Goal: Information Seeking & Learning: Learn about a topic

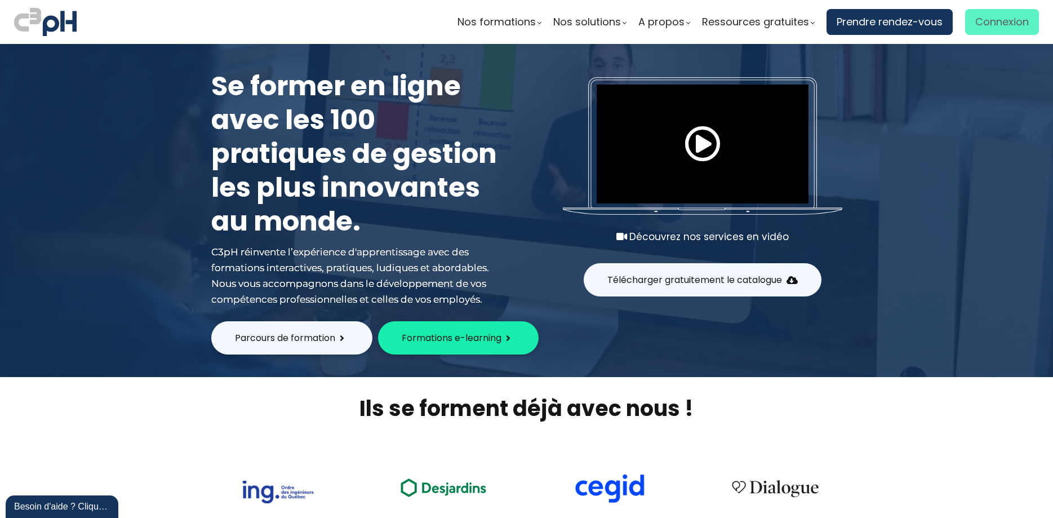
click at [1000, 21] on span "Connexion" at bounding box center [1002, 22] width 54 height 17
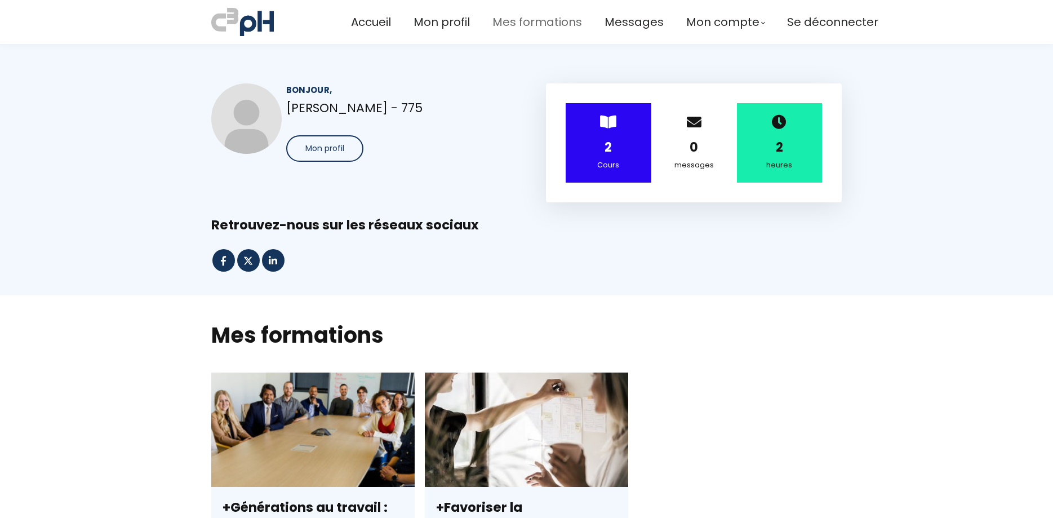
click at [532, 25] on span "Mes formations" at bounding box center [537, 22] width 90 height 19
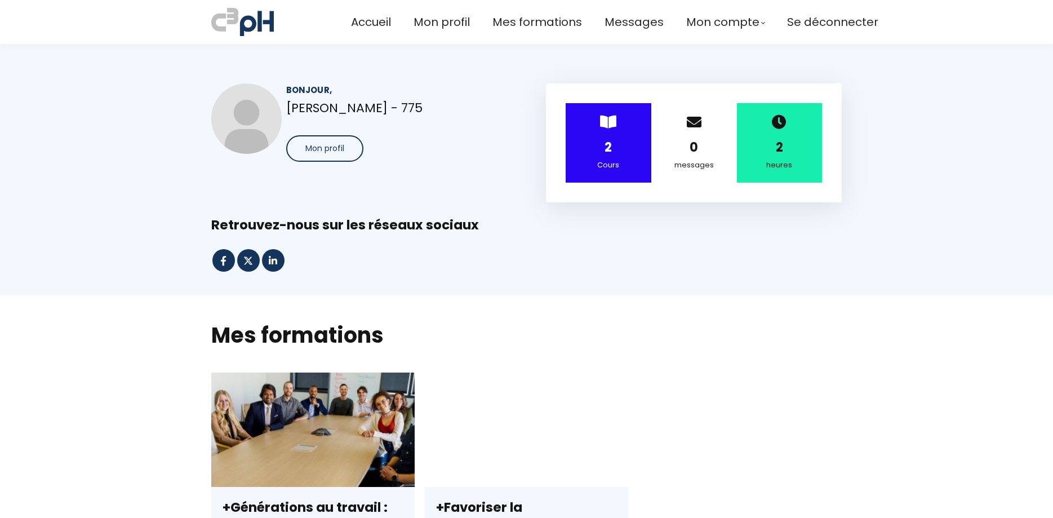
scroll to position [345, 0]
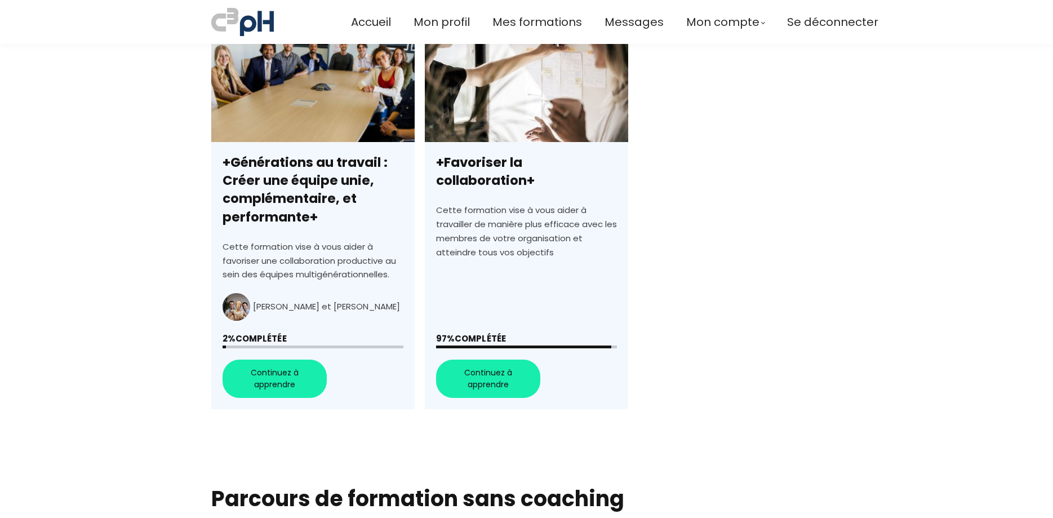
click at [287, 383] on link "+Générations au travail : Créer une équipe unie, complémentaire, et performante+" at bounding box center [312, 218] width 203 height 381
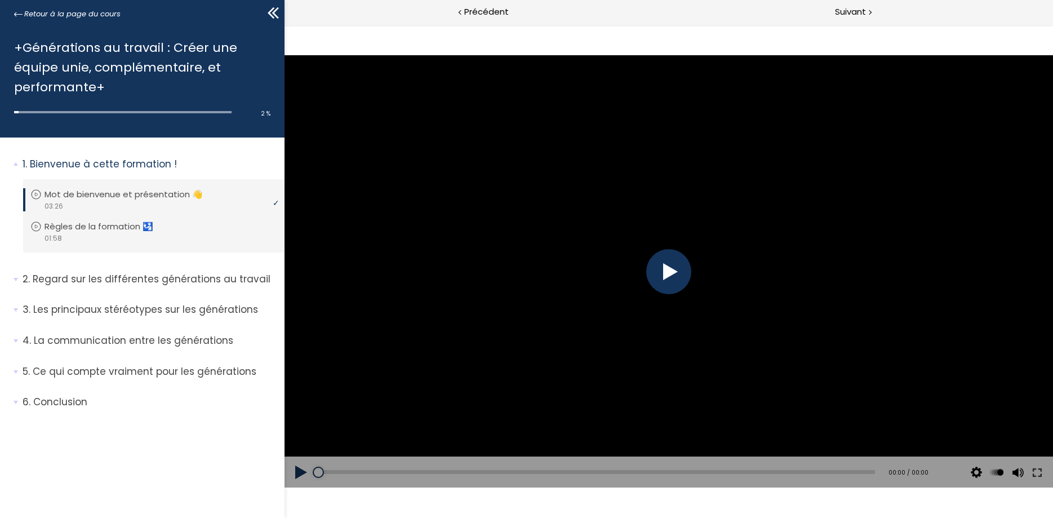
click at [639, 274] on div at bounding box center [668, 271] width 769 height 432
click at [678, 275] on div at bounding box center [668, 271] width 45 height 45
click at [145, 485] on div "1. Bienvenue à cette formation ! Vous devez avoir terminé l'unité (Mot de bienv…" at bounding box center [142, 327] width 285 height 380
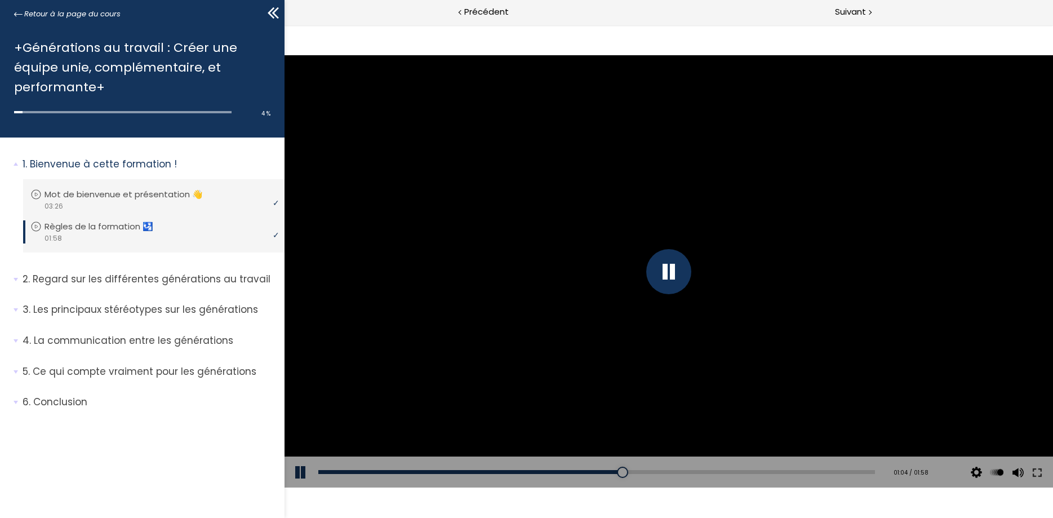
click at [674, 266] on div at bounding box center [668, 271] width 45 height 45
click at [298, 468] on button at bounding box center [301, 472] width 34 height 32
click at [80, 280] on p "Regard sur les différentes générations au travail" at bounding box center [150, 279] width 254 height 14
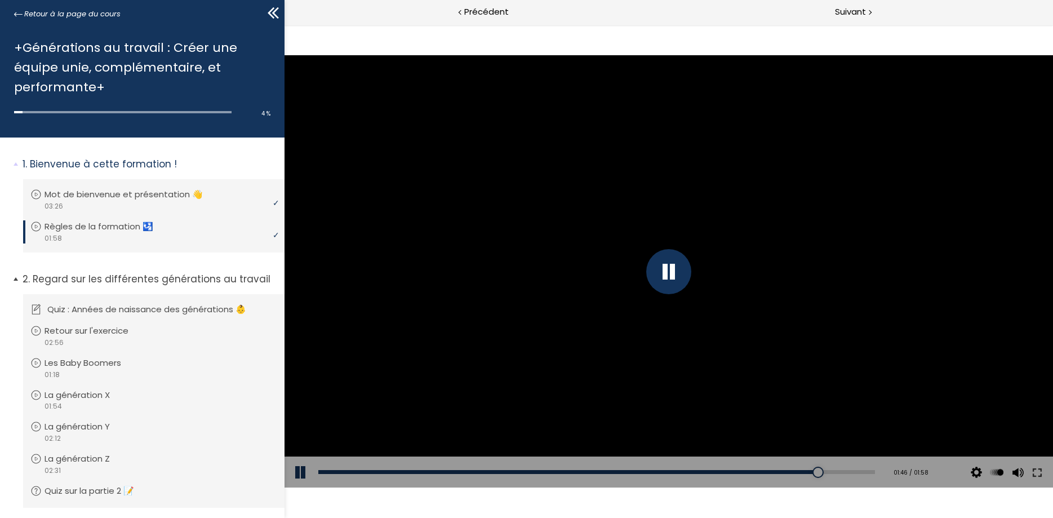
click at [145, 312] on p "Quiz : Années de naissance des générations 👶" at bounding box center [155, 309] width 216 height 12
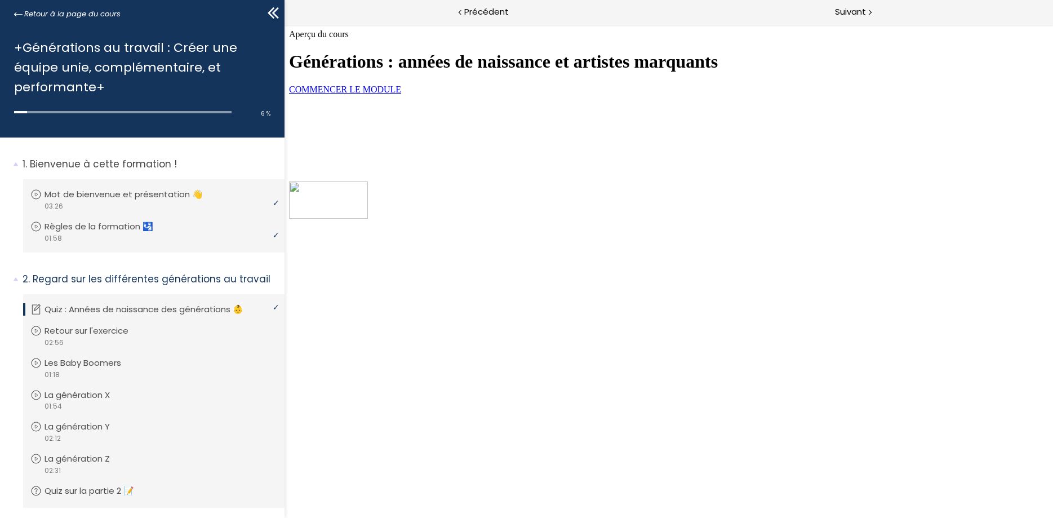
click at [401, 94] on span "COMMENCER LE MODULE" at bounding box center [344, 90] width 112 height 10
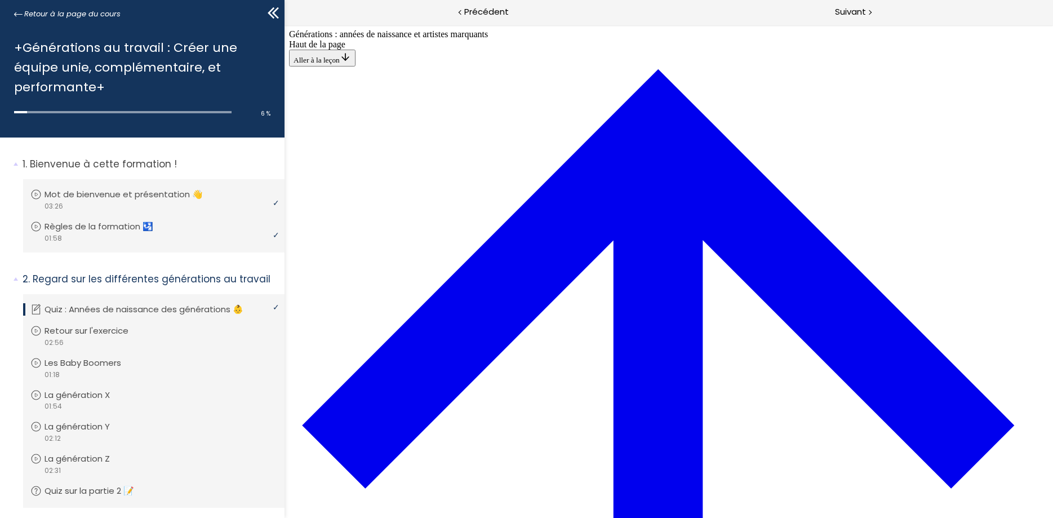
scroll to position [499, 0]
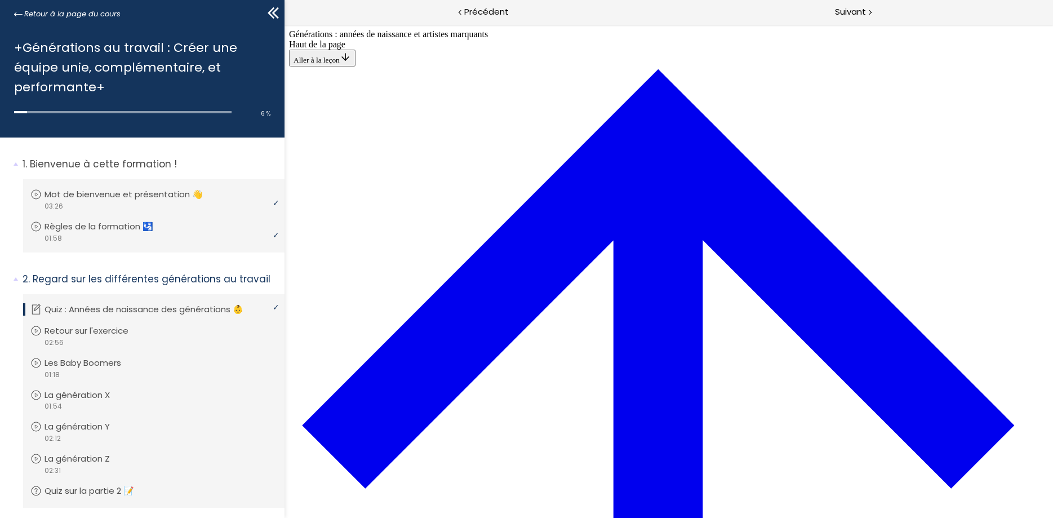
scroll to position [2108, 0]
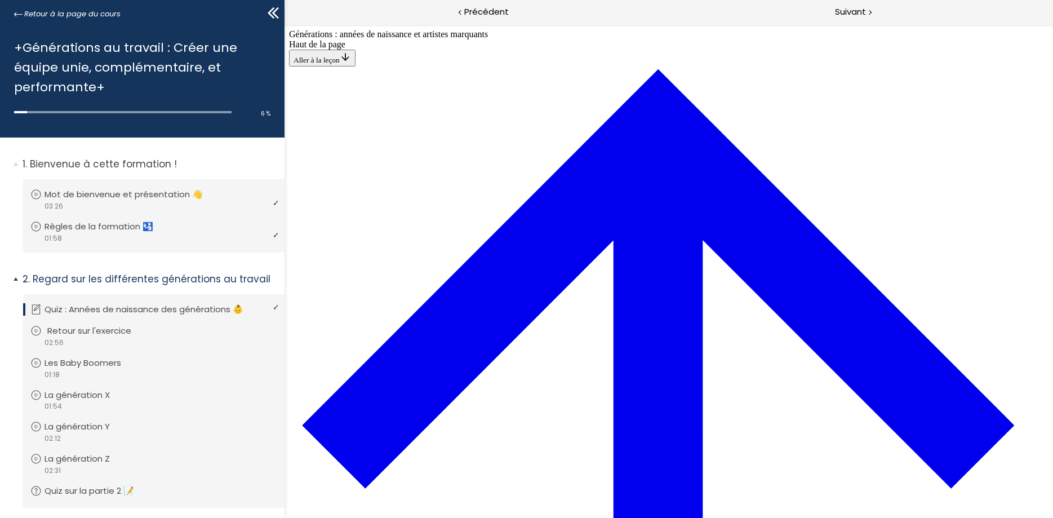
click at [104, 330] on p "Retour sur l'exercice" at bounding box center [97, 331] width 101 height 12
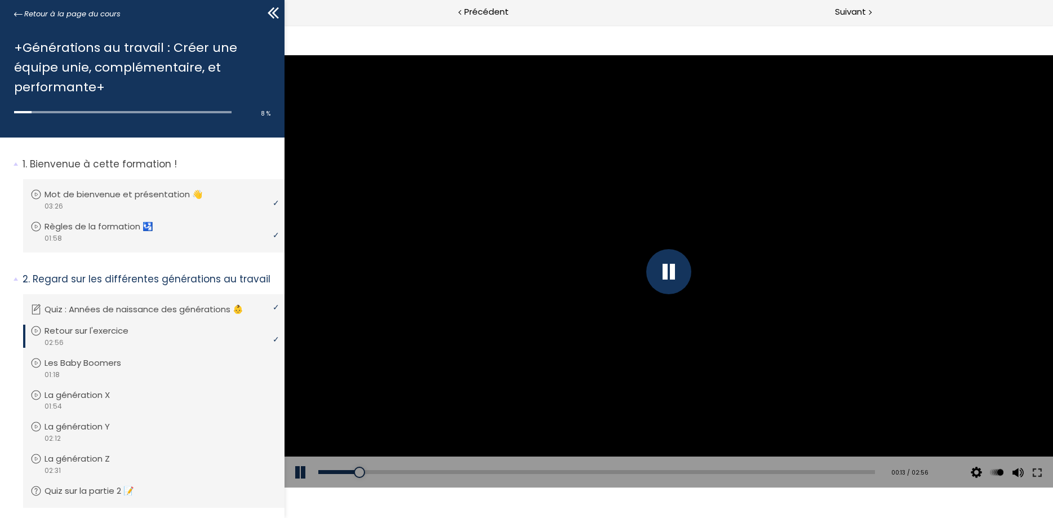
click at [307, 469] on button at bounding box center [301, 472] width 34 height 32
click at [294, 471] on button at bounding box center [301, 472] width 34 height 32
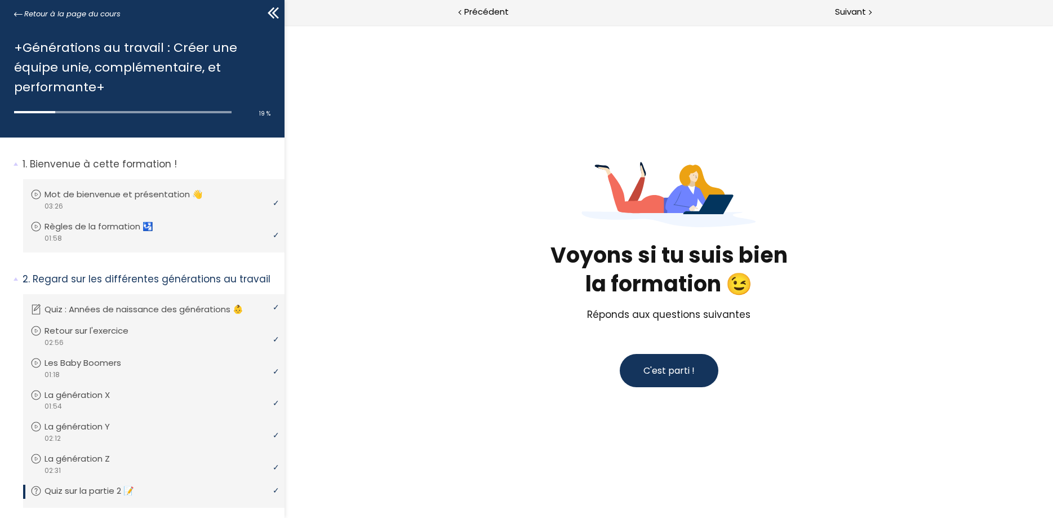
click at [663, 365] on span "C'est parti !" at bounding box center [668, 370] width 51 height 13
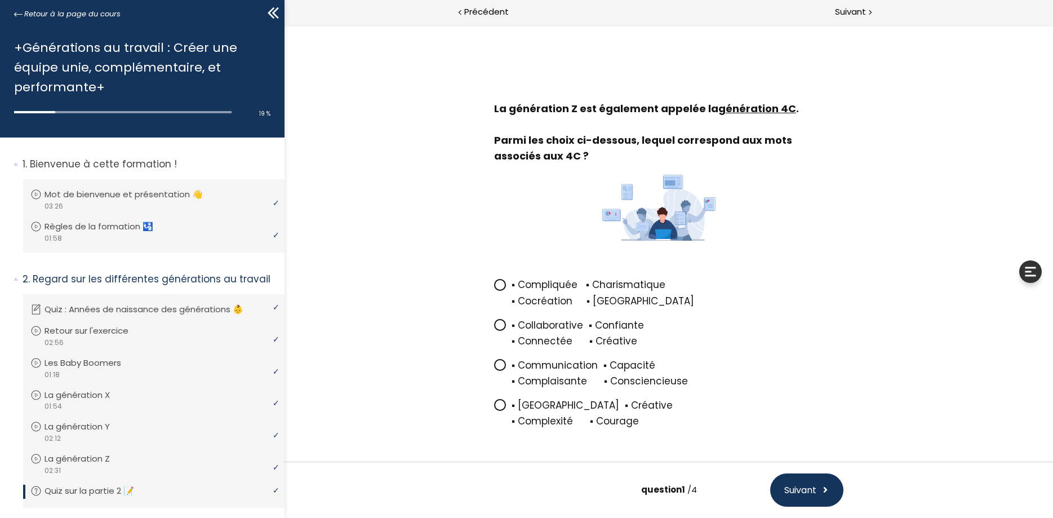
click at [507, 330] on span at bounding box center [502, 325] width 17 height 14
click at [494, 328] on input "▪ Collaborative ▪ Confiante ▪ Connectée ▪ Créative" at bounding box center [494, 328] width 0 height 0
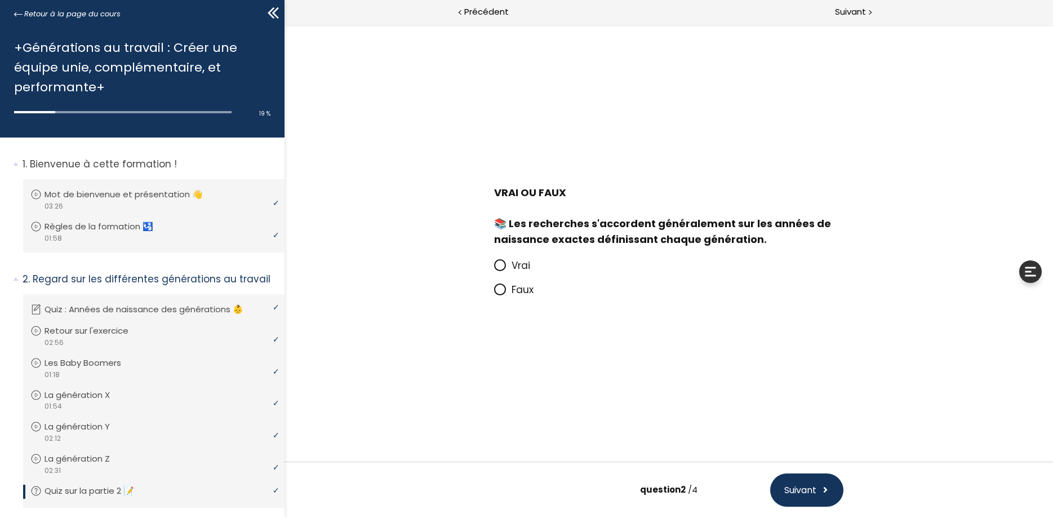
drag, startPoint x: 531, startPoint y: 292, endPoint x: 564, endPoint y: 301, distance: 34.3
click at [531, 292] on span "Faux" at bounding box center [522, 290] width 22 height 14
click at [494, 293] on input "Faux" at bounding box center [494, 293] width 0 height 0
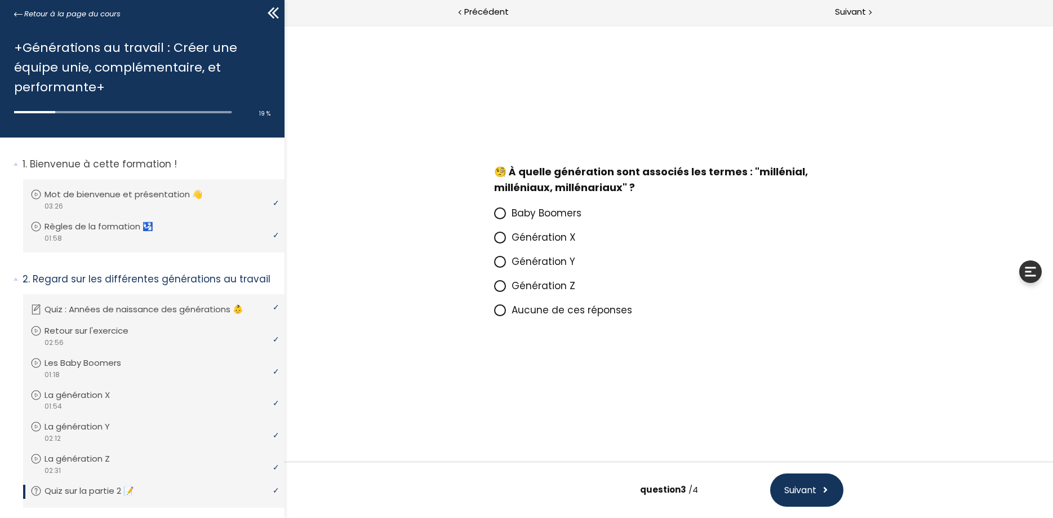
click at [536, 263] on span "Génération Y" at bounding box center [543, 262] width 64 height 14
click at [494, 265] on input "Génération Y" at bounding box center [494, 265] width 0 height 0
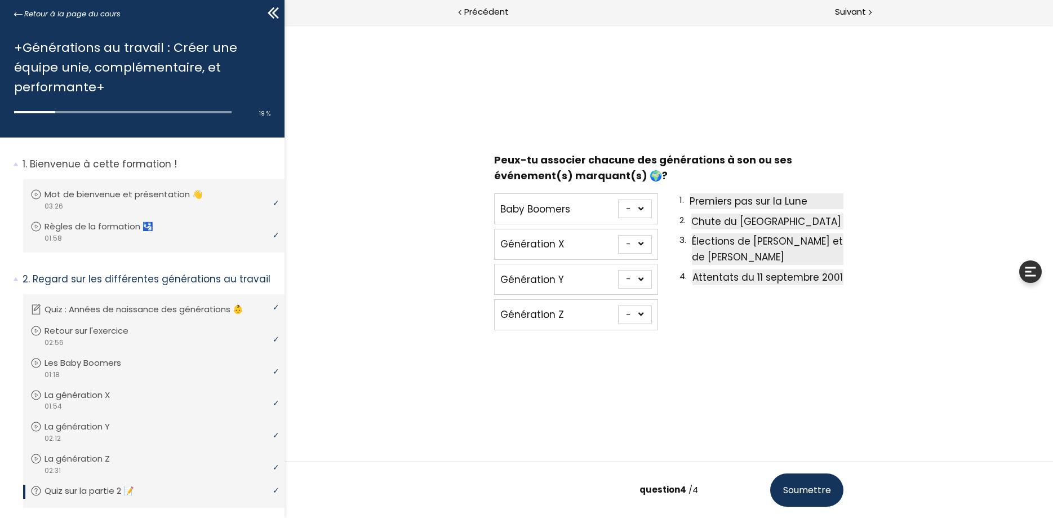
select select "667aa744ca7f1"
click option "1" at bounding box center [284, 25] width 0 height 0
click at [618, 235] on select "- 1 2 3 4" at bounding box center [635, 244] width 34 height 19
select select "667aa744ca7f1"
click option "1" at bounding box center [284, 25] width 0 height 0
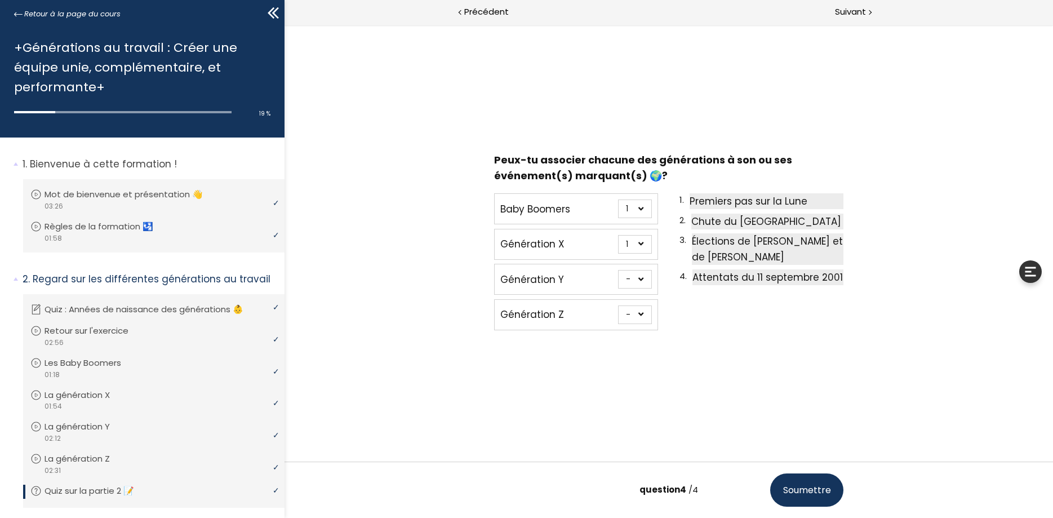
click at [618, 270] on select "- 1 2 3 4" at bounding box center [635, 279] width 34 height 19
select select "667aa744ca8ce"
click option "4" at bounding box center [284, 25] width 0 height 0
click at [618, 305] on select "- 1 2 3 4" at bounding box center [635, 314] width 34 height 19
select select "667aa744ca949"
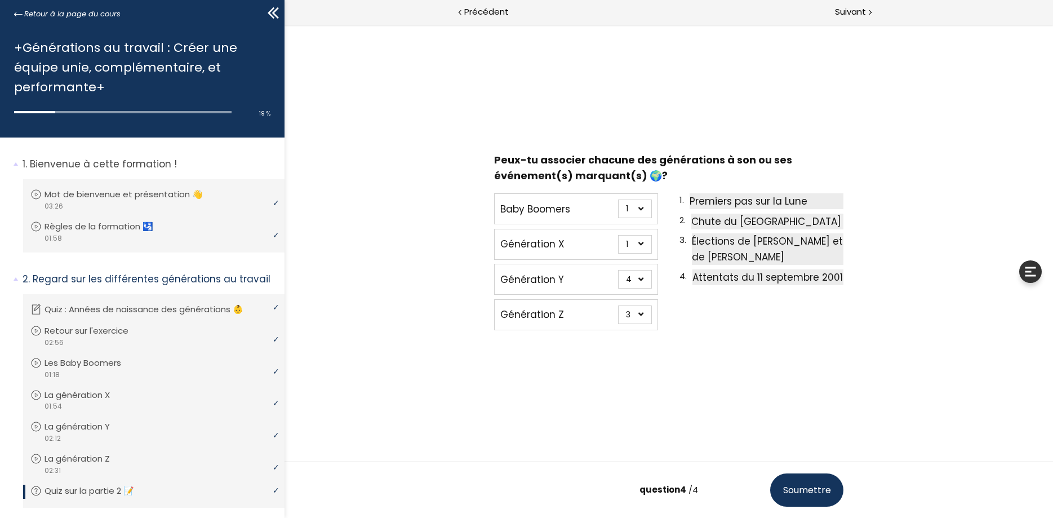
click option "3" at bounding box center [284, 25] width 0 height 0
click at [809, 492] on span "Soumettre" at bounding box center [807, 490] width 48 height 14
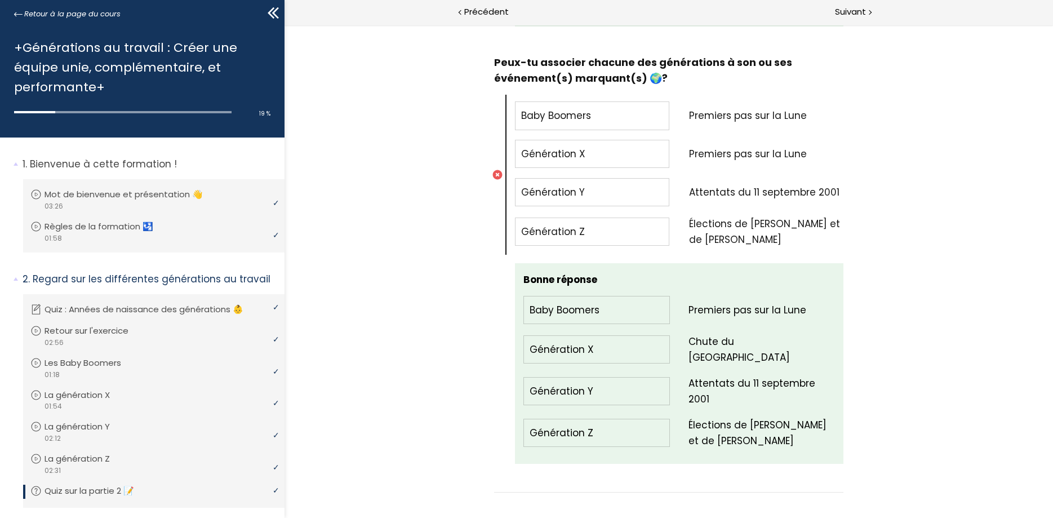
scroll to position [1244, 0]
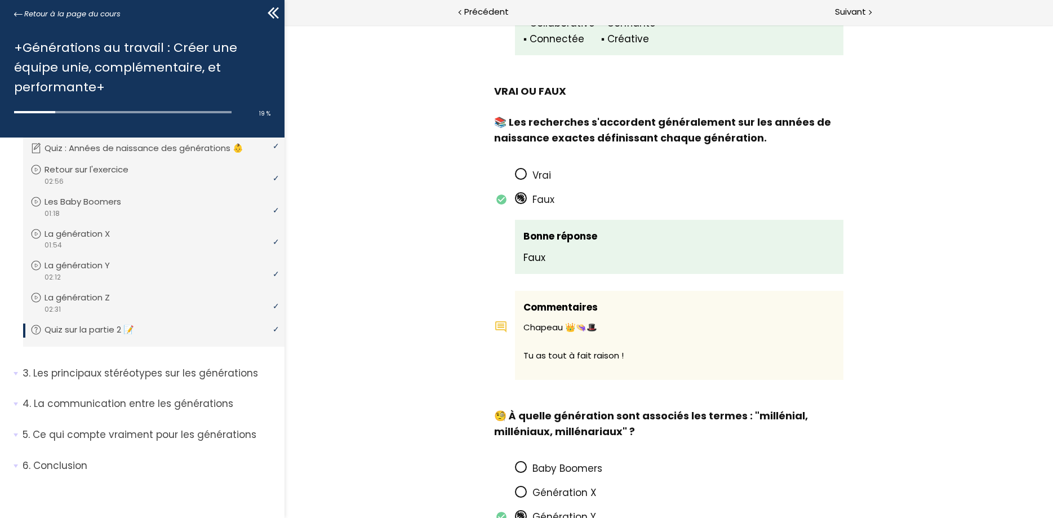
scroll to position [1322, 0]
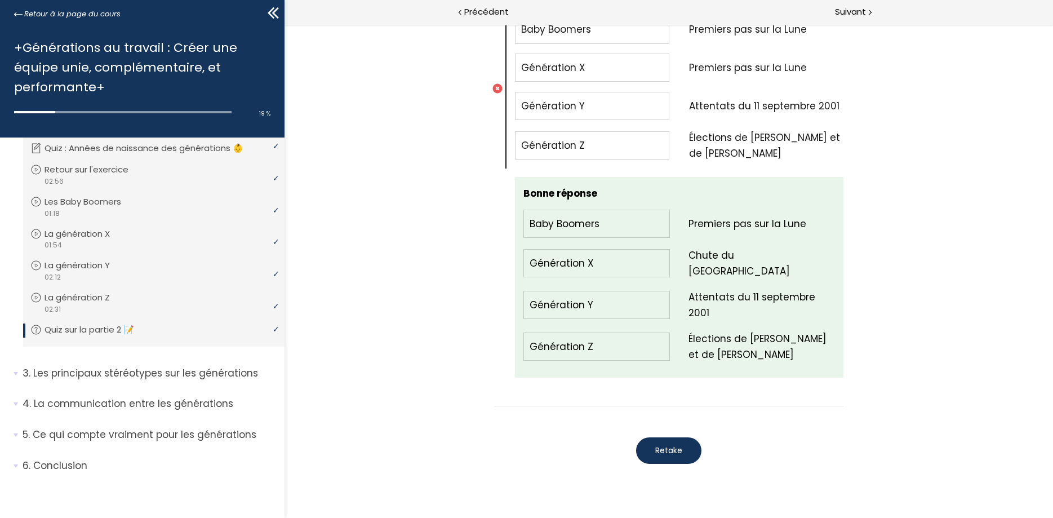
click at [669, 447] on span "Retake" at bounding box center [668, 451] width 27 height 12
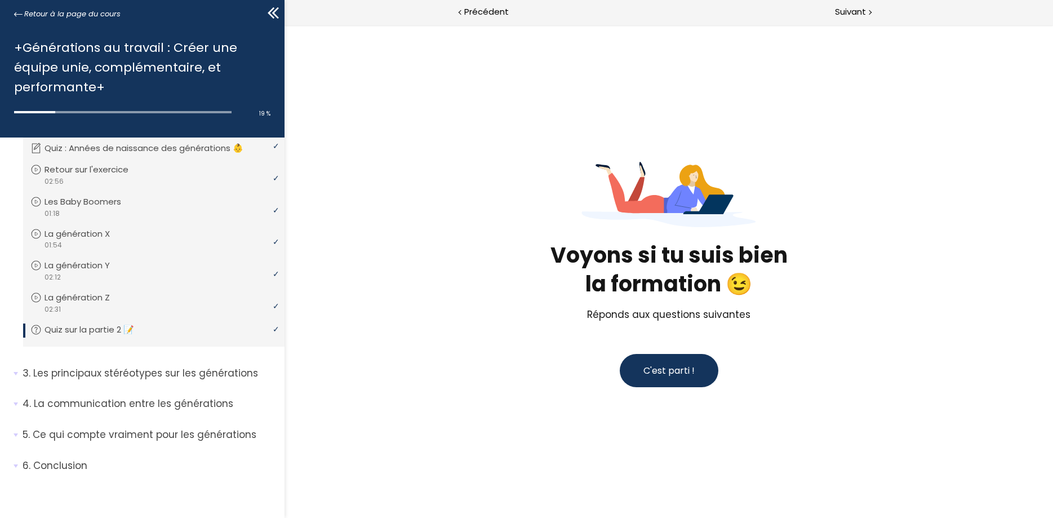
click at [688, 367] on span "C'est parti !" at bounding box center [668, 370] width 51 height 13
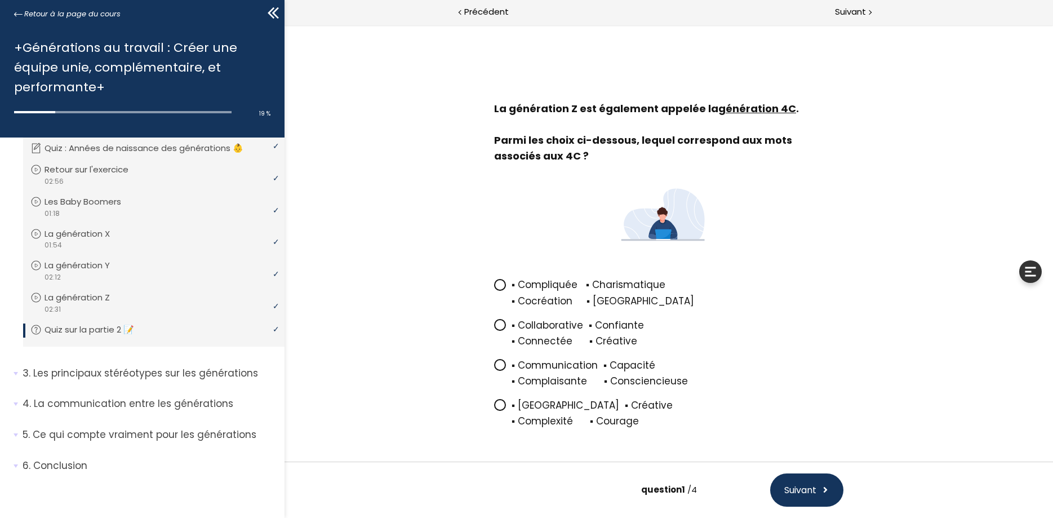
scroll to position [47, 0]
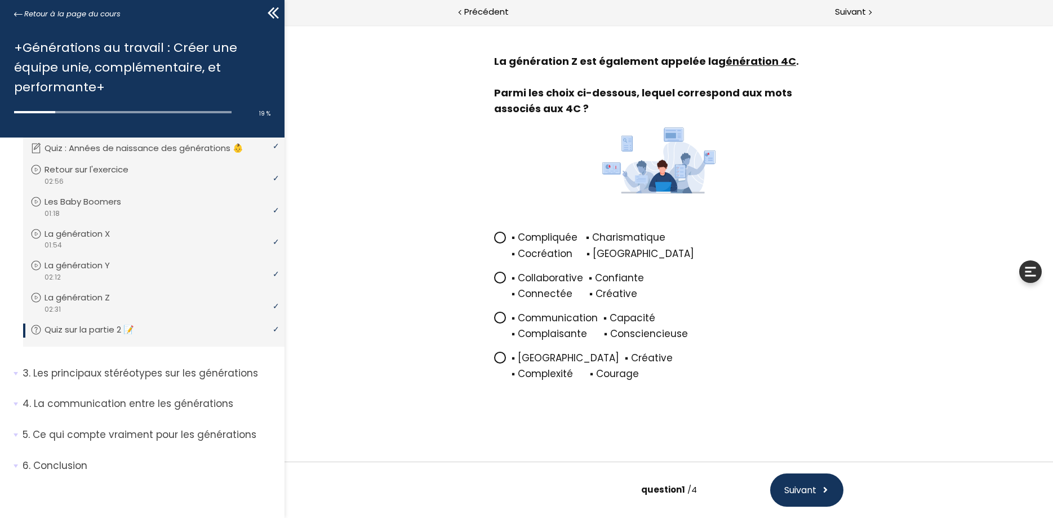
click at [556, 287] on div "▪ Connectée ▪ Créative" at bounding box center [677, 294] width 332 height 16
click at [494, 281] on input "▪ Collaborative ▪ Confiante ▪ Connectée ▪ Créative" at bounding box center [494, 281] width 0 height 0
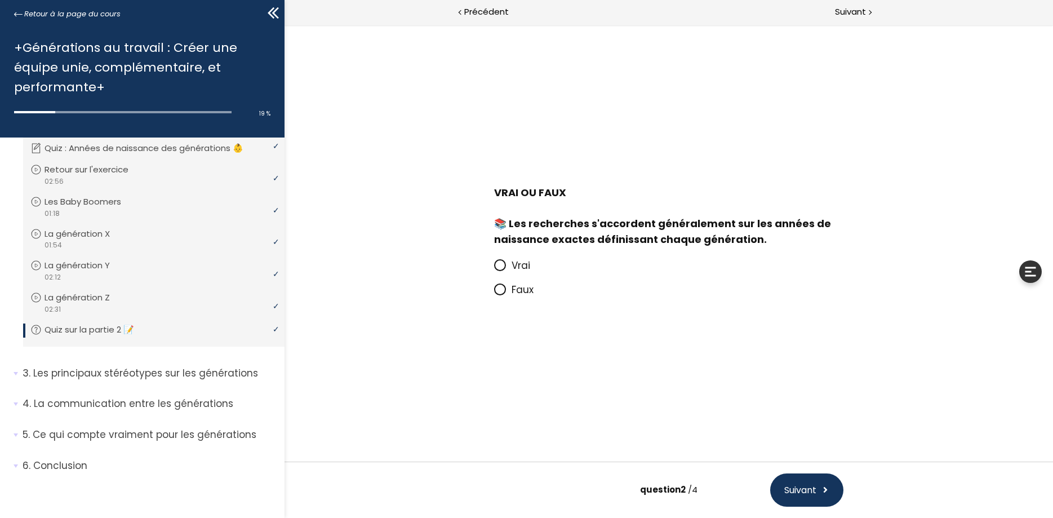
click at [502, 292] on icon at bounding box center [499, 289] width 7 height 7
click at [494, 293] on input "Faux" at bounding box center [494, 293] width 0 height 0
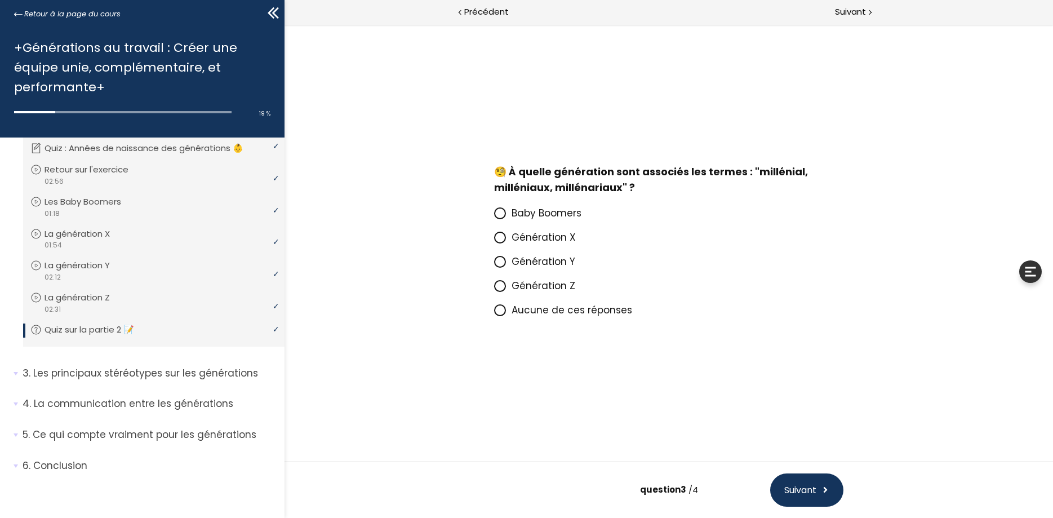
click at [518, 259] on span "Génération Y" at bounding box center [543, 262] width 64 height 14
click at [494, 265] on input "Génération Y" at bounding box center [494, 265] width 0 height 0
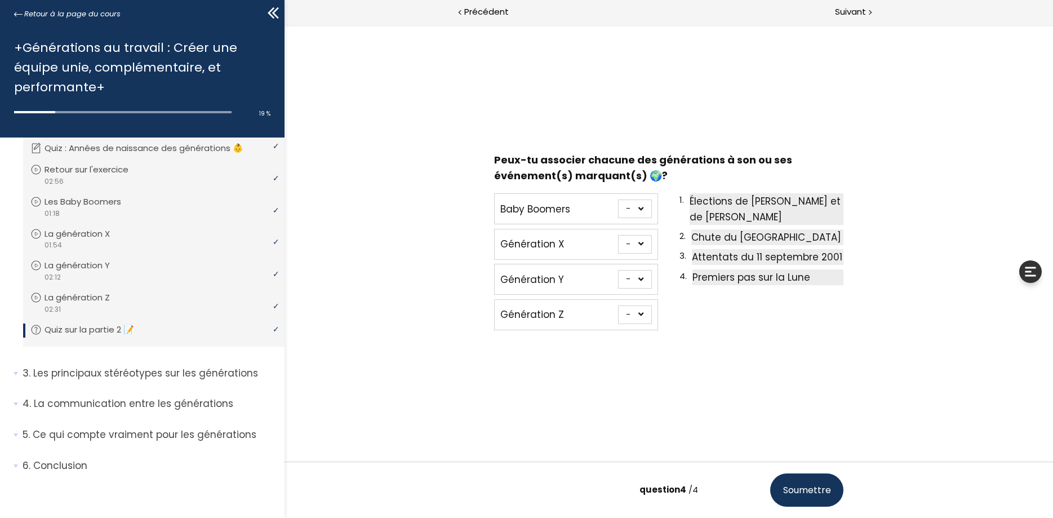
click at [618, 199] on select "- 1 2 3 4" at bounding box center [635, 208] width 34 height 19
select select "667aa744ca949"
click option "1" at bounding box center [284, 25] width 0 height 0
click at [618, 235] on select "- 1 2 3 4" at bounding box center [635, 244] width 34 height 19
select select "667aa744ca862"
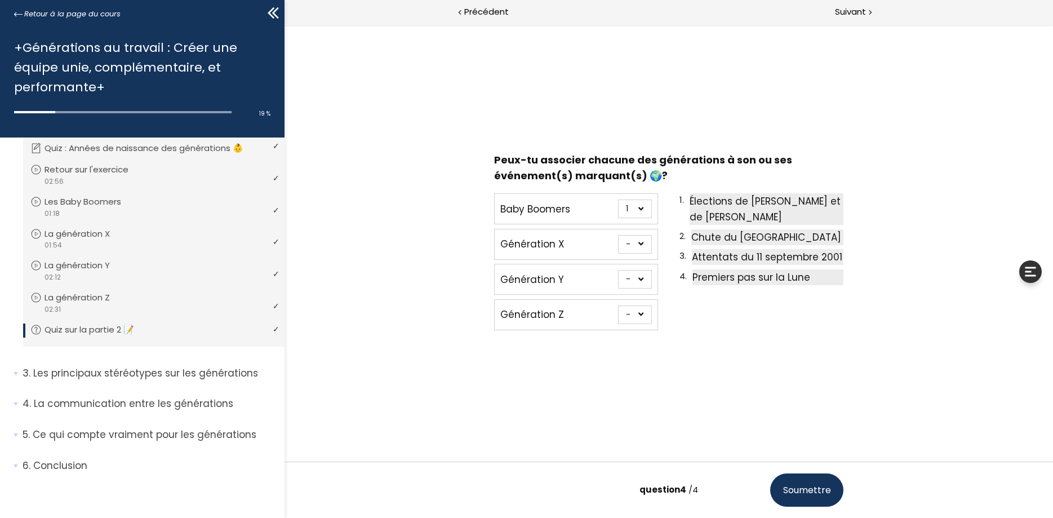
click option "2" at bounding box center [284, 25] width 0 height 0
select select "667aa744ca8ce"
click option "3" at bounding box center [284, 25] width 0 height 0
click at [618, 305] on select "- 1 2 3 4" at bounding box center [635, 314] width 34 height 19
click at [641, 314] on select "- 1 2 3 4" at bounding box center [635, 314] width 34 height 19
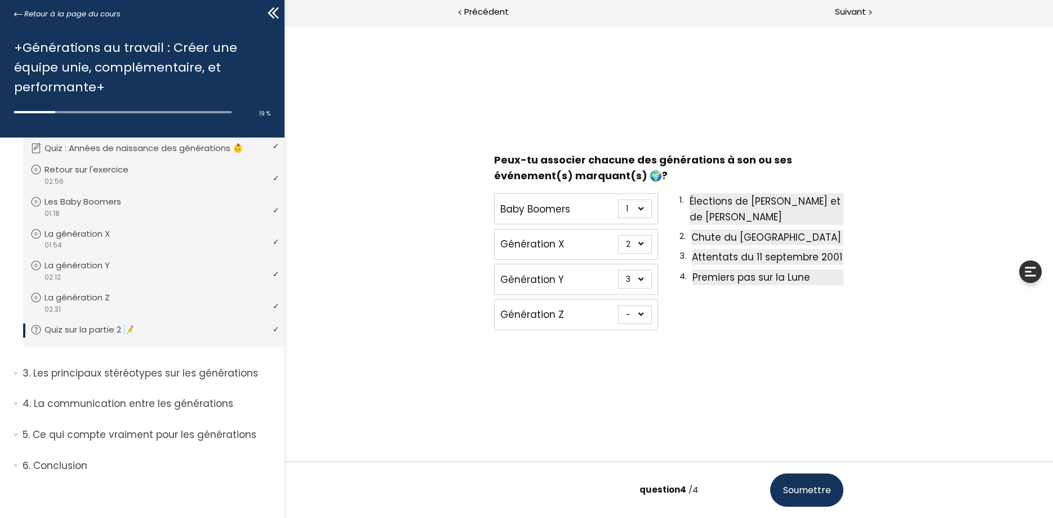
click at [717, 313] on div "1. Élections de Barack Obama et de Donald Trump 2. Chute du Mur de Berlin 3. At…" at bounding box center [761, 261] width 164 height 145
click at [618, 199] on select "- 1 2 3 4" at bounding box center [635, 208] width 34 height 19
select select "667aa744ca7f1"
click option "4" at bounding box center [284, 25] width 0 height 0
click at [618, 305] on select "- 1 2 3 4" at bounding box center [635, 314] width 34 height 19
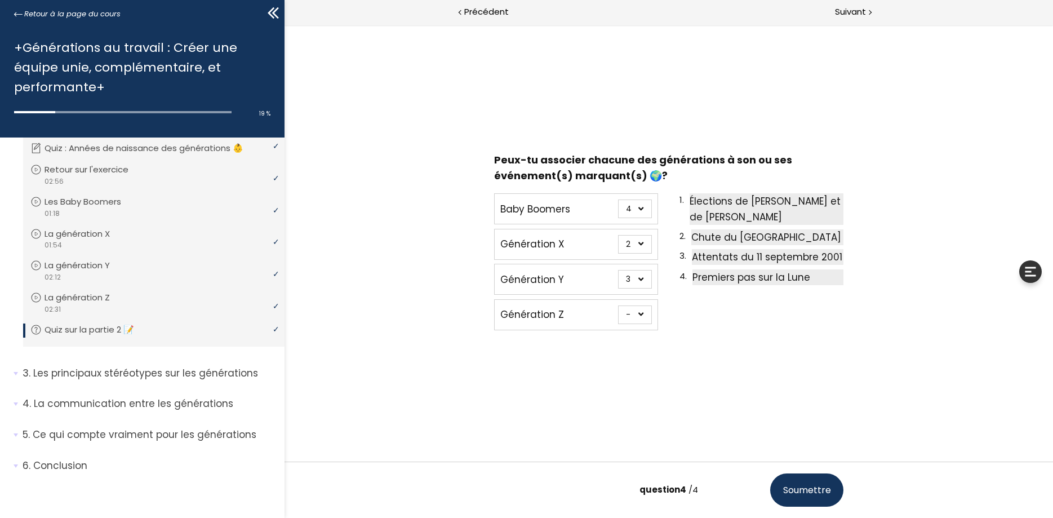
select select "667aa744ca949"
click option "1" at bounding box center [284, 25] width 0 height 0
click at [692, 366] on div "Peux-tu associer chacune des générations à son ou ses événement(s) marquant(s) …" at bounding box center [668, 243] width 552 height 369
click at [822, 490] on span "Soumettre" at bounding box center [807, 490] width 48 height 14
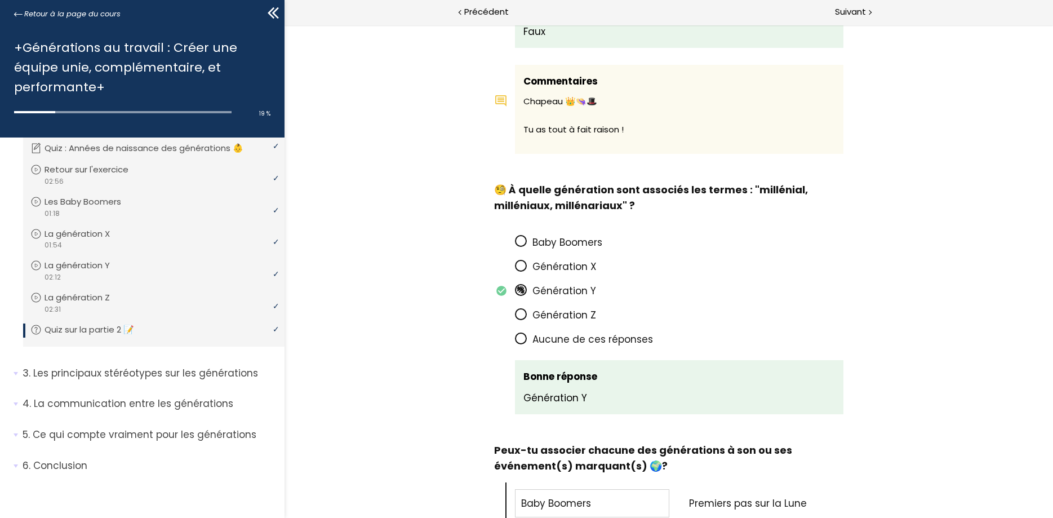
scroll to position [1349, 0]
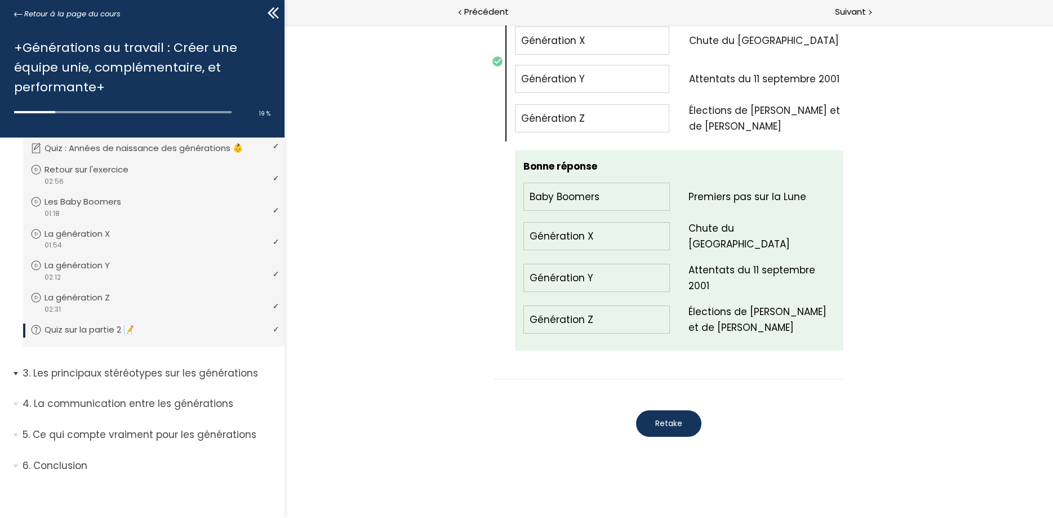
click at [73, 374] on p "Les principaux stéréotypes sur les générations" at bounding box center [150, 373] width 254 height 14
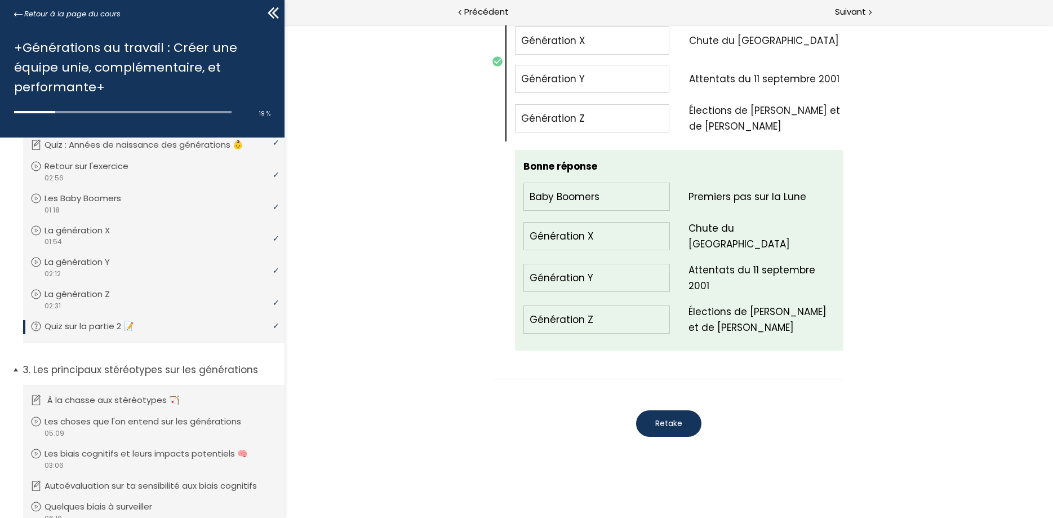
click at [83, 405] on p "À la chasse aux stéréotypes 🏹" at bounding box center [121, 400] width 149 height 12
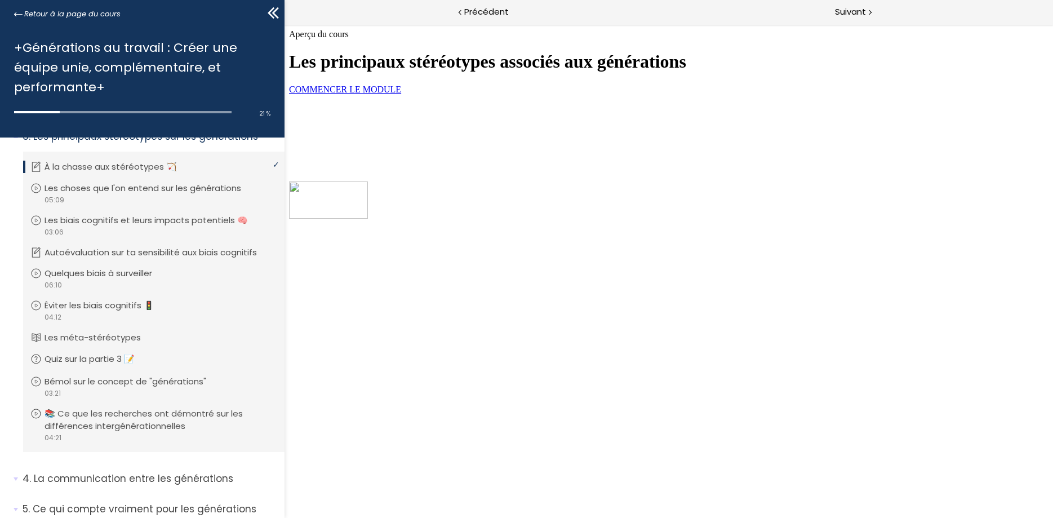
click at [401, 94] on link "COMMENCER LE MODULE" at bounding box center [344, 90] width 112 height 10
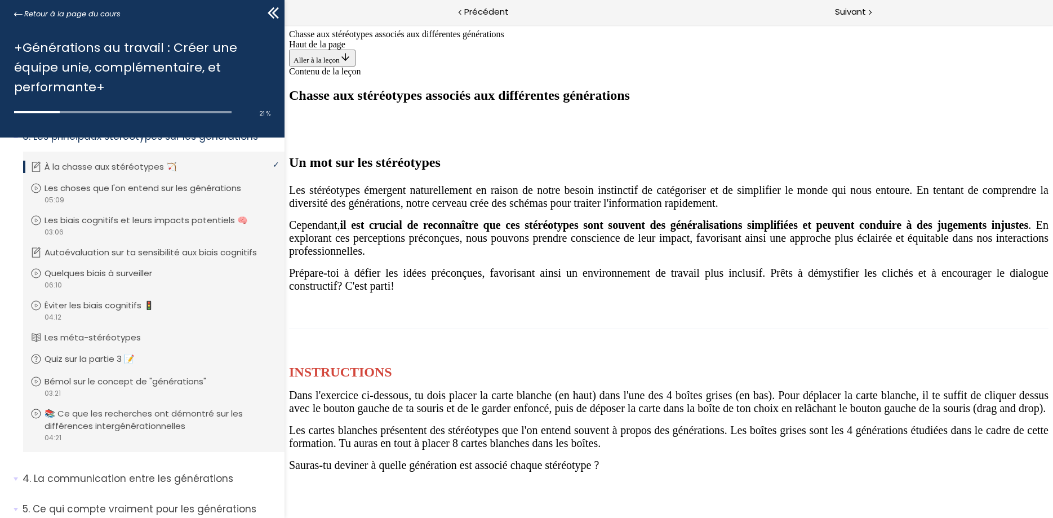
scroll to position [632, 0]
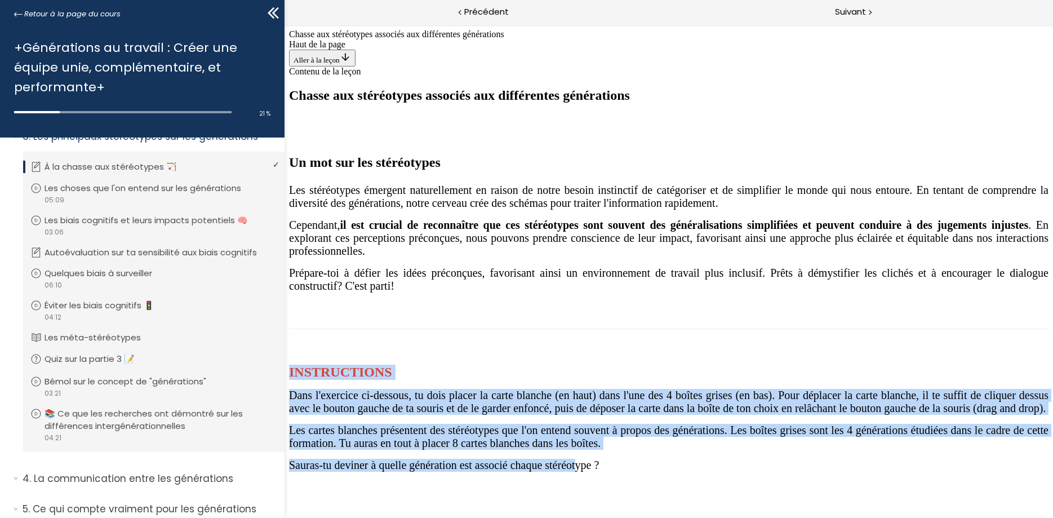
drag, startPoint x: 458, startPoint y: 287, endPoint x: 784, endPoint y: 284, distance: 326.2
click at [789, 365] on div "INSTRUCTIONS Dans l'exercice ci-dessous, tu dois placer la carte blanche (en ha…" at bounding box center [667, 418] width 759 height 107
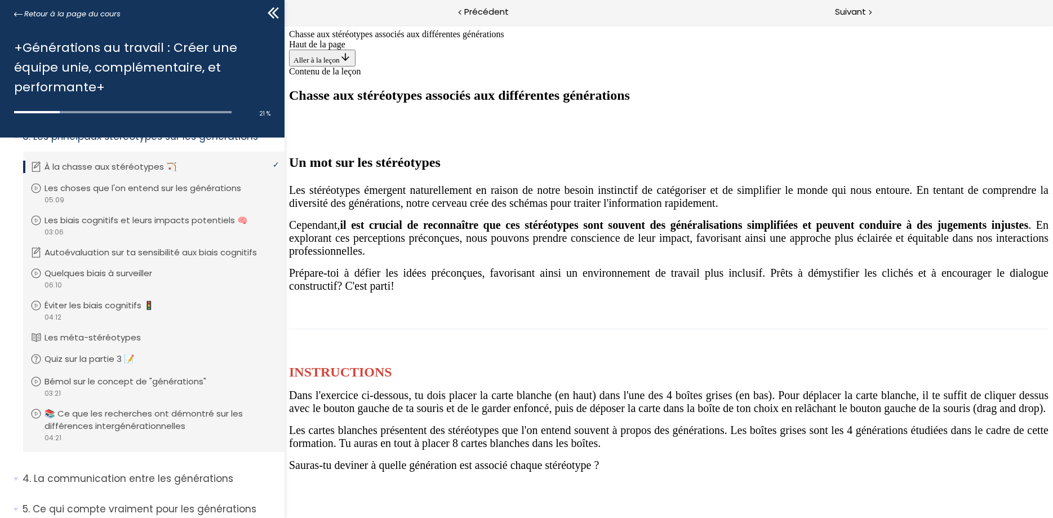
click at [598, 459] on span "Sauras-tu deviner à quelle génération est associé chaque stéréotype ?" at bounding box center [443, 465] width 310 height 12
drag, startPoint x: 739, startPoint y: 219, endPoint x: 872, endPoint y: 313, distance: 163.2
drag, startPoint x: 670, startPoint y: 177, endPoint x: 472, endPoint y: 304, distance: 235.5
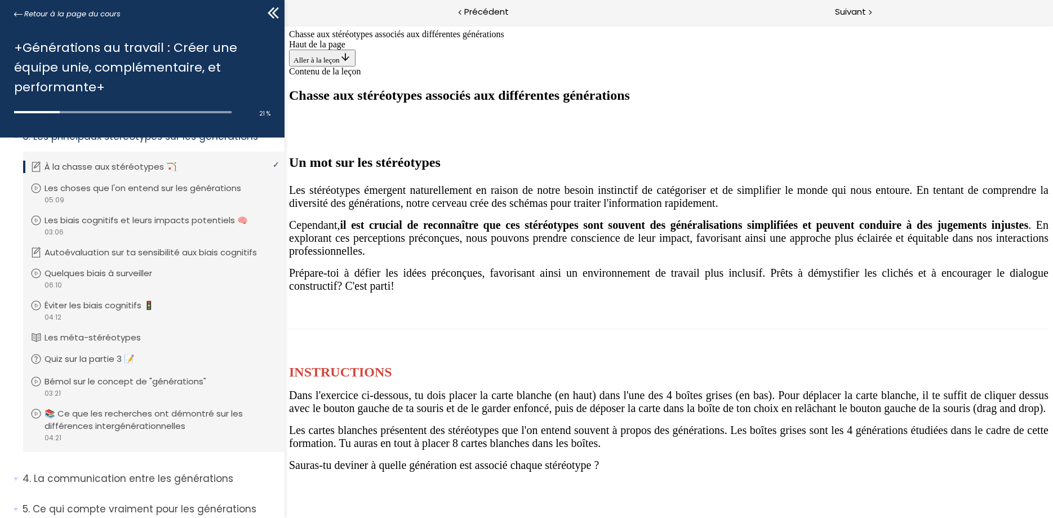
drag, startPoint x: 670, startPoint y: 181, endPoint x: 623, endPoint y: 301, distance: 129.0
drag, startPoint x: 667, startPoint y: 182, endPoint x: 860, endPoint y: 308, distance: 230.5
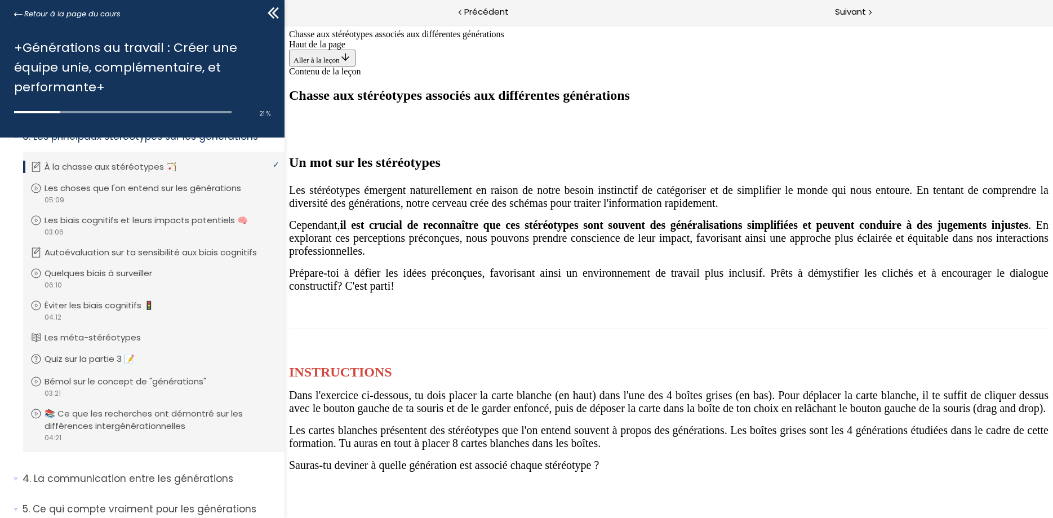
drag, startPoint x: 654, startPoint y: 176, endPoint x: 748, endPoint y: 317, distance: 170.2
drag, startPoint x: 677, startPoint y: 188, endPoint x: 461, endPoint y: 319, distance: 252.1
drag, startPoint x: 672, startPoint y: 192, endPoint x: 627, endPoint y: 299, distance: 116.4
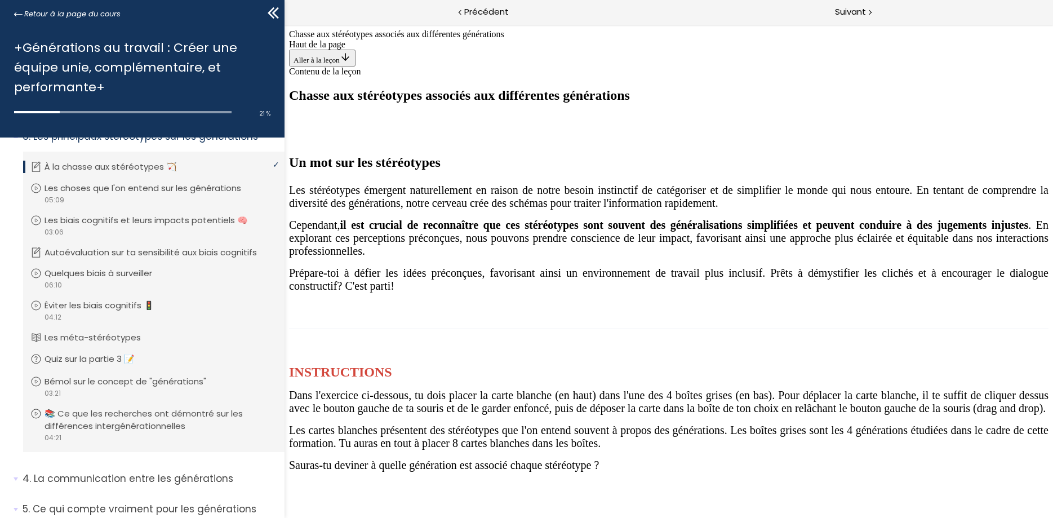
drag, startPoint x: 668, startPoint y: 186, endPoint x: 487, endPoint y: 299, distance: 212.6
drag, startPoint x: 676, startPoint y: 183, endPoint x: 757, endPoint y: 328, distance: 166.7
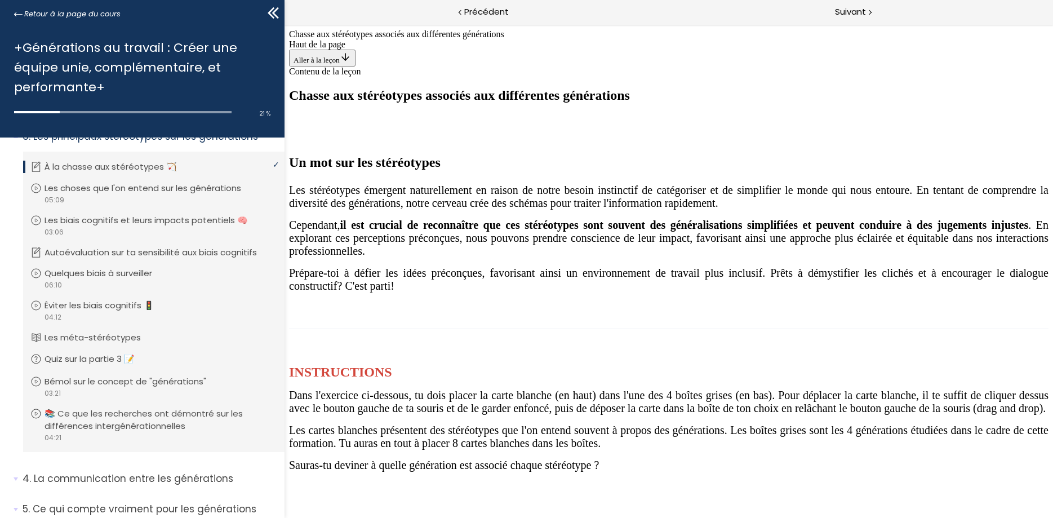
drag, startPoint x: 695, startPoint y: 202, endPoint x: 907, endPoint y: 339, distance: 252.2
drag, startPoint x: 668, startPoint y: 180, endPoint x: 917, endPoint y: 335, distance: 294.1
drag, startPoint x: 699, startPoint y: 276, endPoint x: 711, endPoint y: 295, distance: 22.8
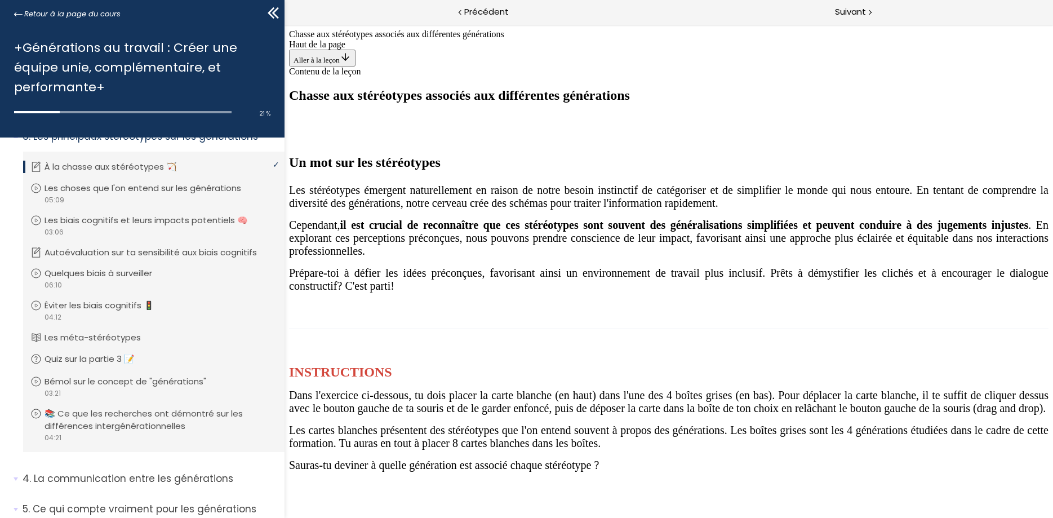
drag, startPoint x: 667, startPoint y: 185, endPoint x: 879, endPoint y: 303, distance: 242.4
drag, startPoint x: 664, startPoint y: 189, endPoint x: 741, endPoint y: 318, distance: 150.8
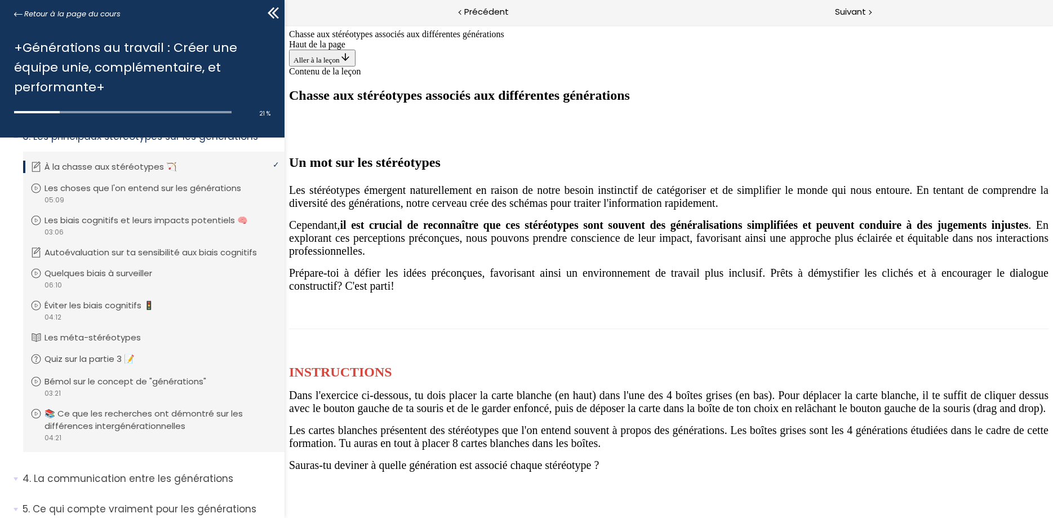
drag, startPoint x: 612, startPoint y: 212, endPoint x: 580, endPoint y: 316, distance: 108.7
drag, startPoint x: 535, startPoint y: 250, endPoint x: 434, endPoint y: 301, distance: 113.9
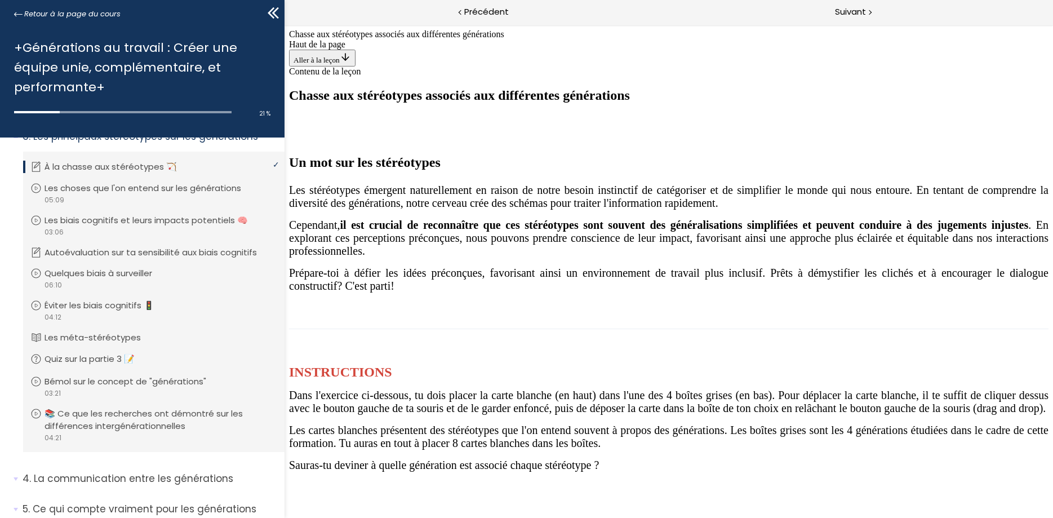
drag, startPoint x: 667, startPoint y: 190, endPoint x: 611, endPoint y: 298, distance: 121.0
drag, startPoint x: 686, startPoint y: 205, endPoint x: 843, endPoint y: 304, distance: 186.2
drag, startPoint x: 709, startPoint y: 258, endPoint x: 734, endPoint y: 333, distance: 78.9
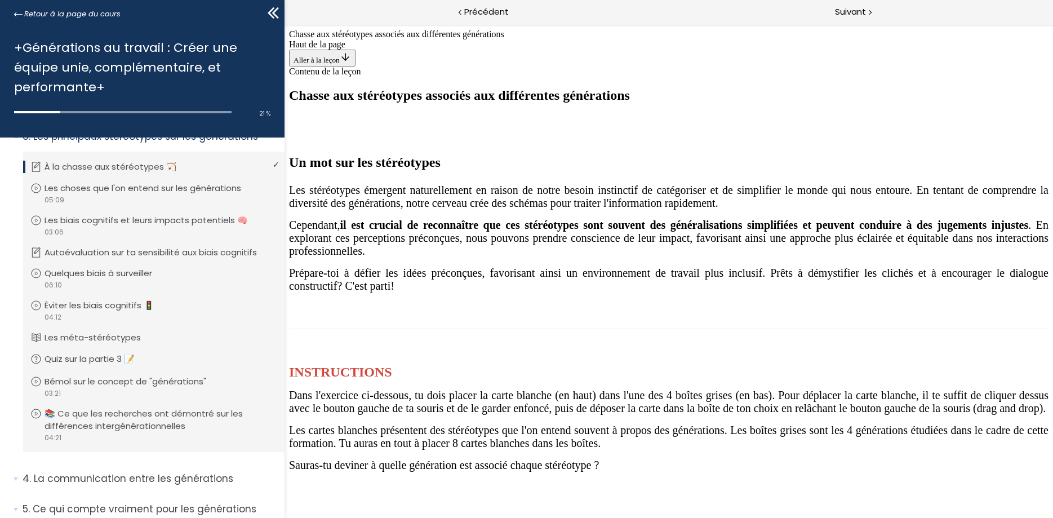
drag, startPoint x: 675, startPoint y: 205, endPoint x: 877, endPoint y: 339, distance: 242.5
drag, startPoint x: 648, startPoint y: 196, endPoint x: 723, endPoint y: 334, distance: 156.6
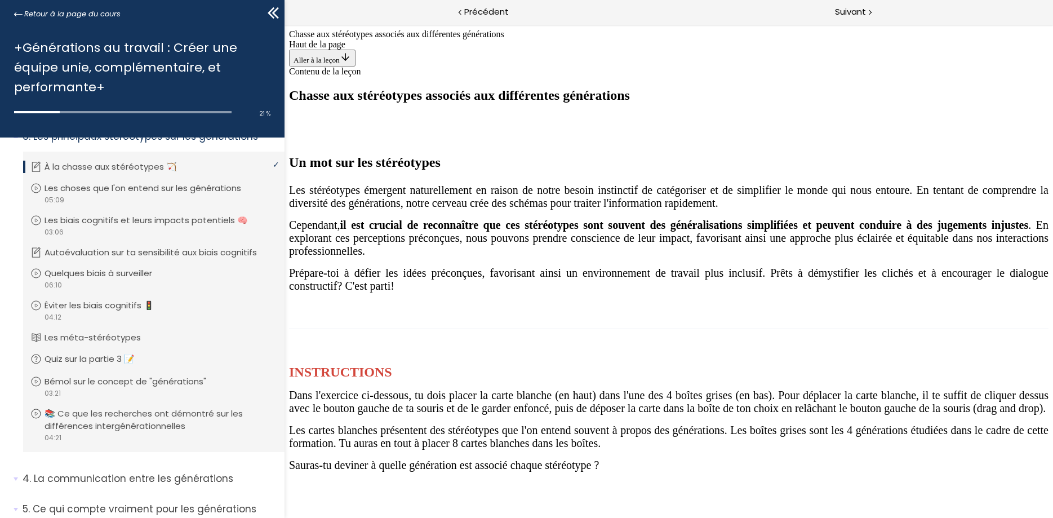
drag, startPoint x: 585, startPoint y: 241, endPoint x: 502, endPoint y: 313, distance: 109.9
drag, startPoint x: 660, startPoint y: 232, endPoint x: 740, endPoint y: 319, distance: 118.4
drag, startPoint x: 631, startPoint y: 273, endPoint x: 604, endPoint y: 309, distance: 45.1
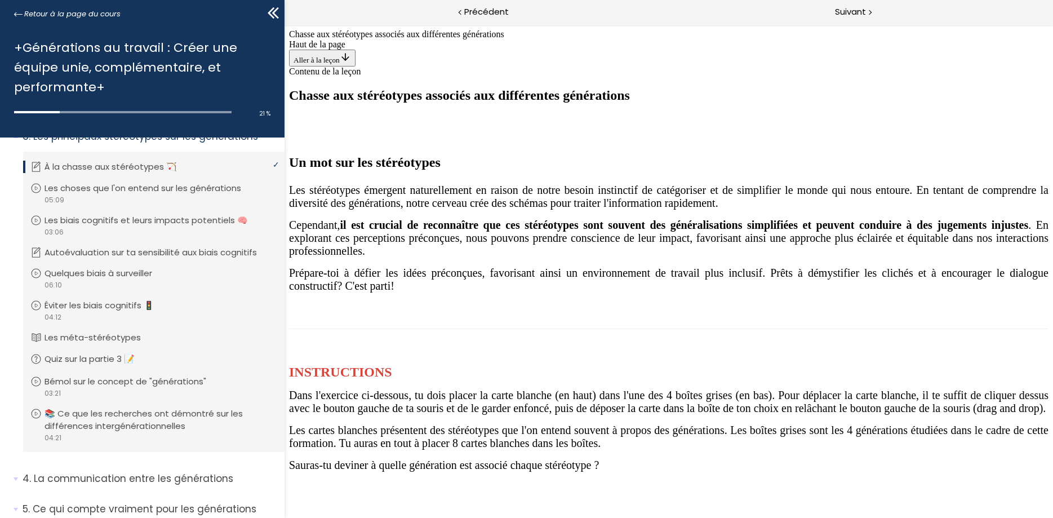
drag, startPoint x: 667, startPoint y: 203, endPoint x: 839, endPoint y: 317, distance: 206.9
drag, startPoint x: 614, startPoint y: 221, endPoint x: 437, endPoint y: 306, distance: 197.1
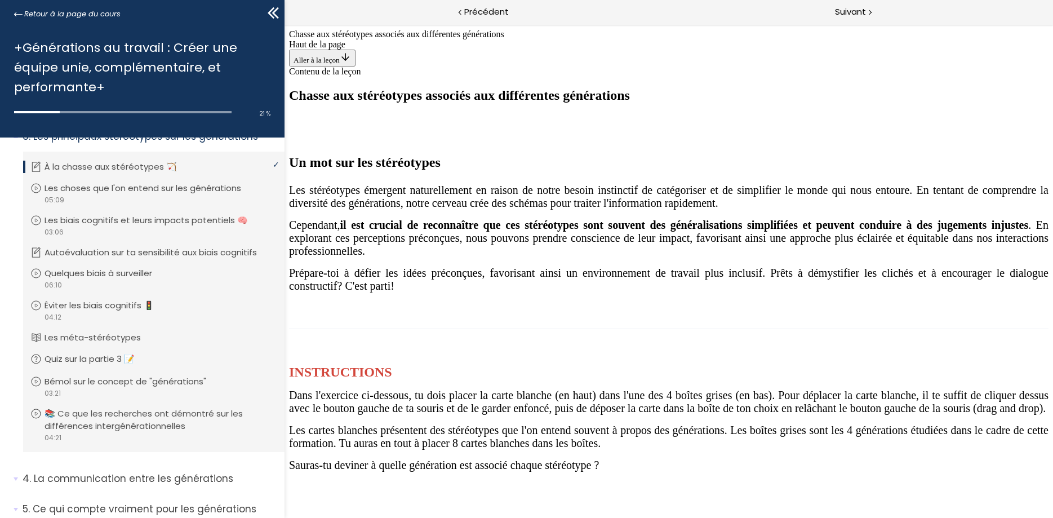
drag, startPoint x: 672, startPoint y: 193, endPoint x: 637, endPoint y: 329, distance: 140.3
drag, startPoint x: 678, startPoint y: 189, endPoint x: 437, endPoint y: 298, distance: 264.0
drag, startPoint x: 661, startPoint y: 179, endPoint x: 898, endPoint y: 320, distance: 274.9
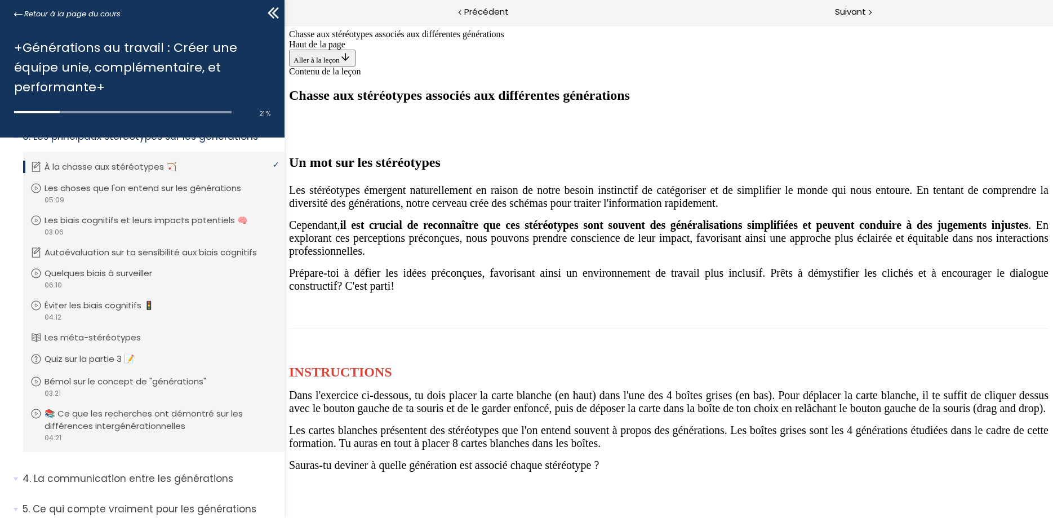
click at [841, 12] on span "Suivant" at bounding box center [850, 12] width 31 height 14
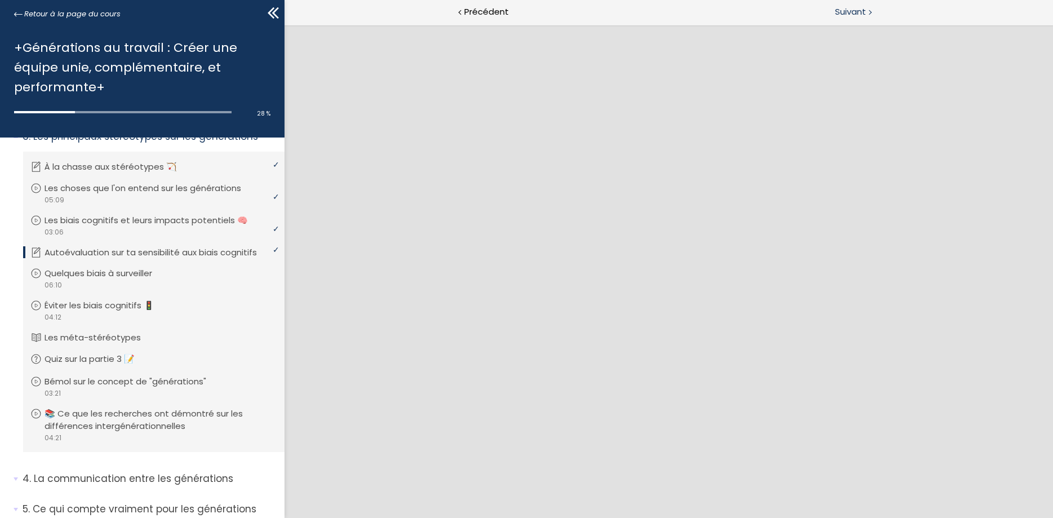
click at [858, 8] on span "Suivant" at bounding box center [850, 12] width 31 height 14
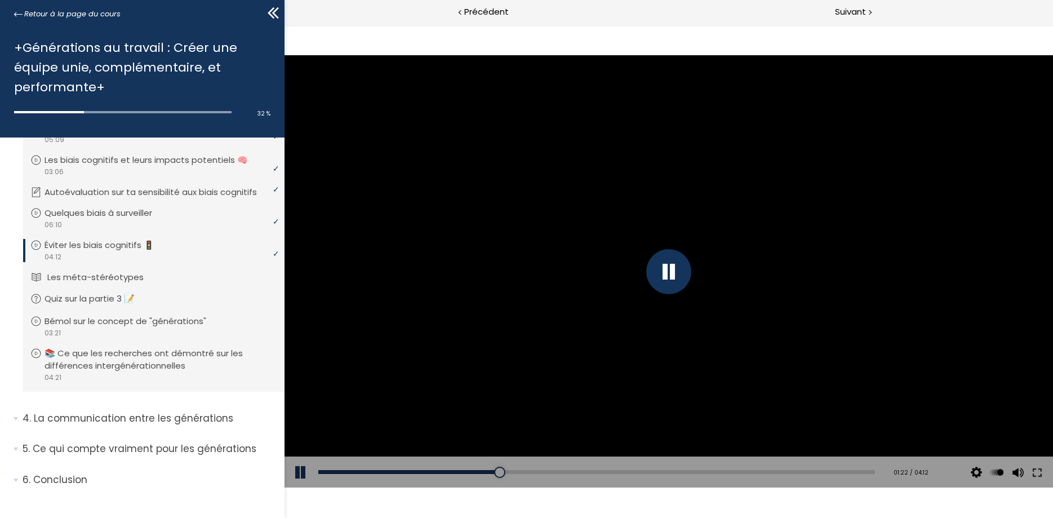
scroll to position [491, 0]
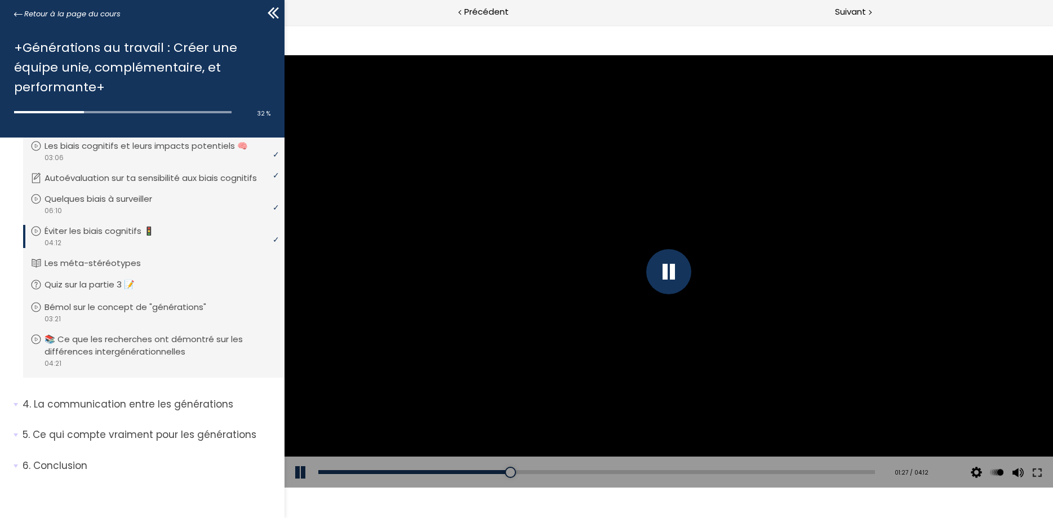
click at [277, 12] on icon at bounding box center [273, 13] width 17 height 17
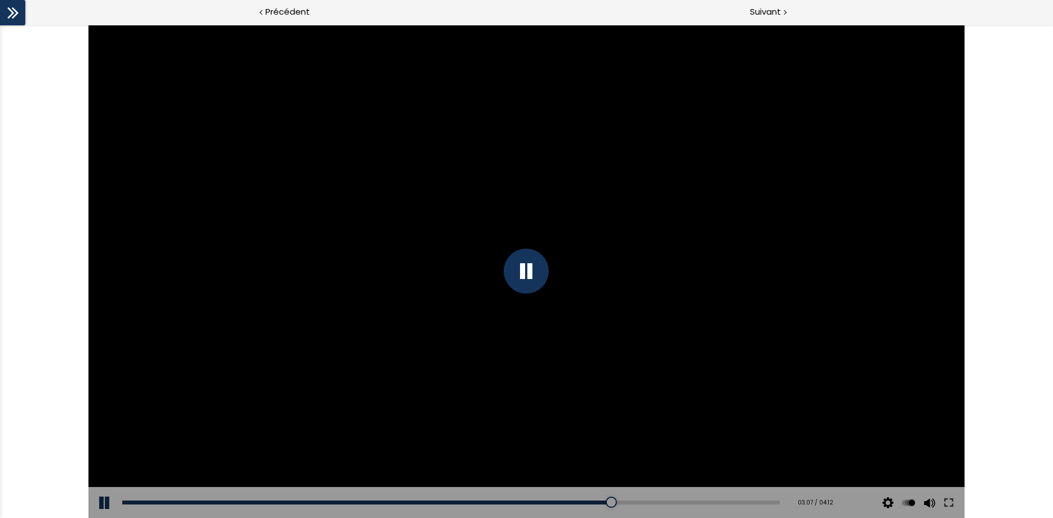
click at [534, 268] on div at bounding box center [526, 270] width 45 height 45
click at [51, 242] on div "Click for sound @keyframes VOLUME_SMALL_WAVE_FLASH { 0% { opacity: 0; } 33% { o…" at bounding box center [526, 271] width 1053 height 493
click at [106, 502] on button at bounding box center [105, 503] width 34 height 32
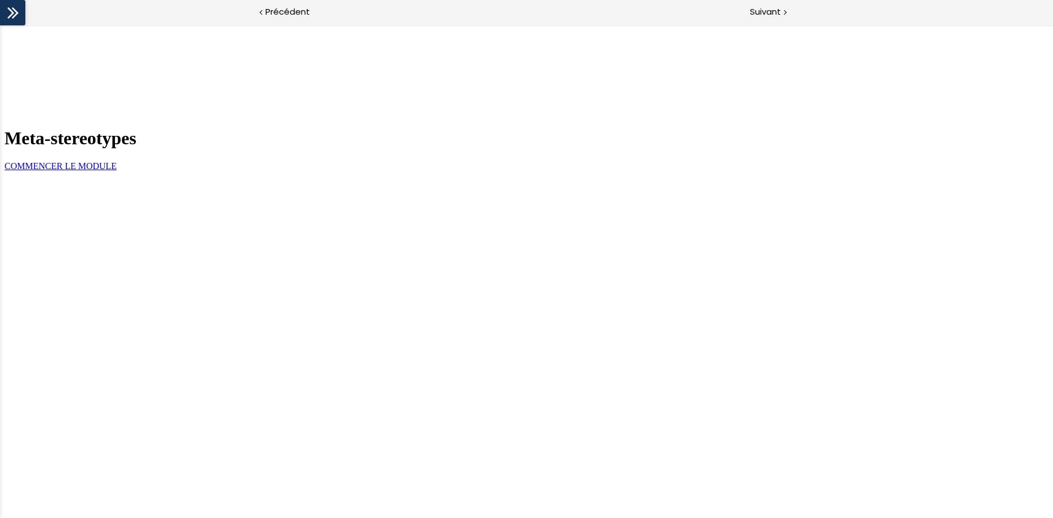
click at [117, 171] on span "COMMENCER LE MODULE" at bounding box center [61, 166] width 112 height 10
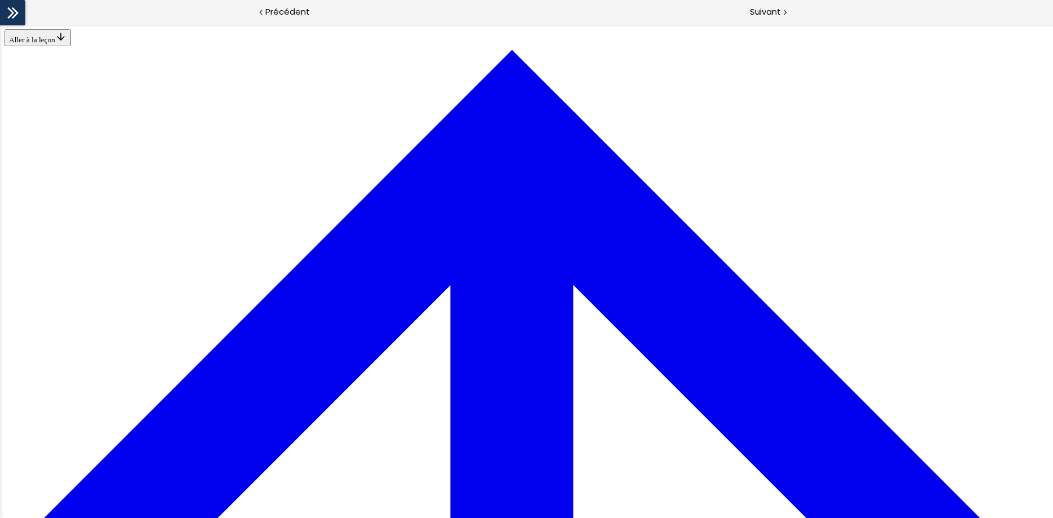
scroll to position [2157, 0]
click at [771, 11] on span "Suivant" at bounding box center [765, 12] width 31 height 14
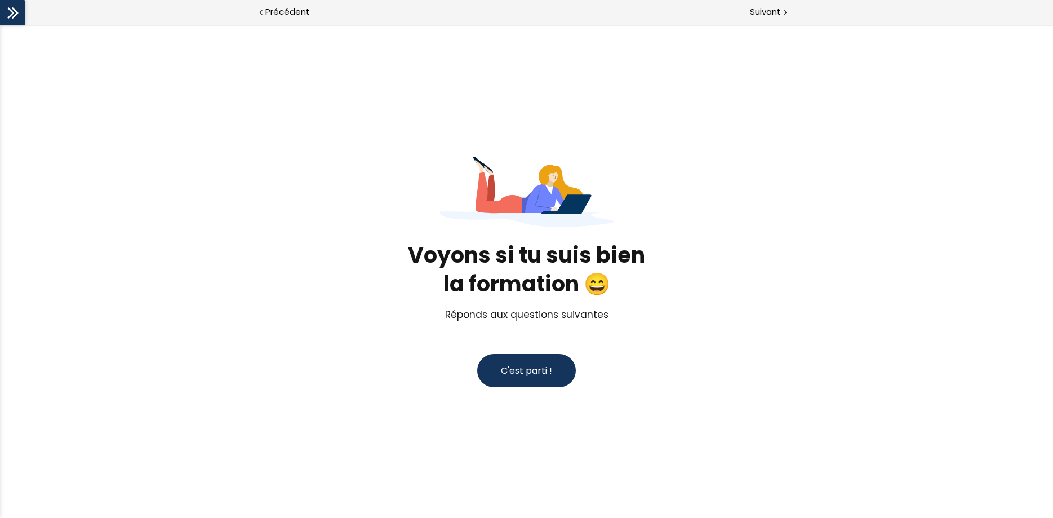
click at [525, 383] on button "C'est parti !" at bounding box center [526, 370] width 99 height 33
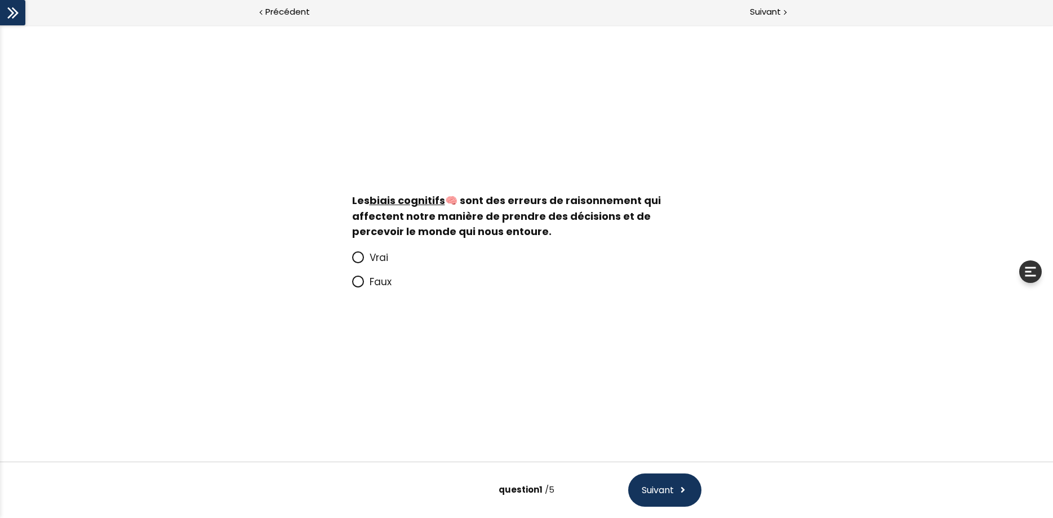
click at [381, 261] on span "Vrai" at bounding box center [379, 258] width 19 height 14
click at [352, 261] on input "Vrai" at bounding box center [352, 261] width 0 height 0
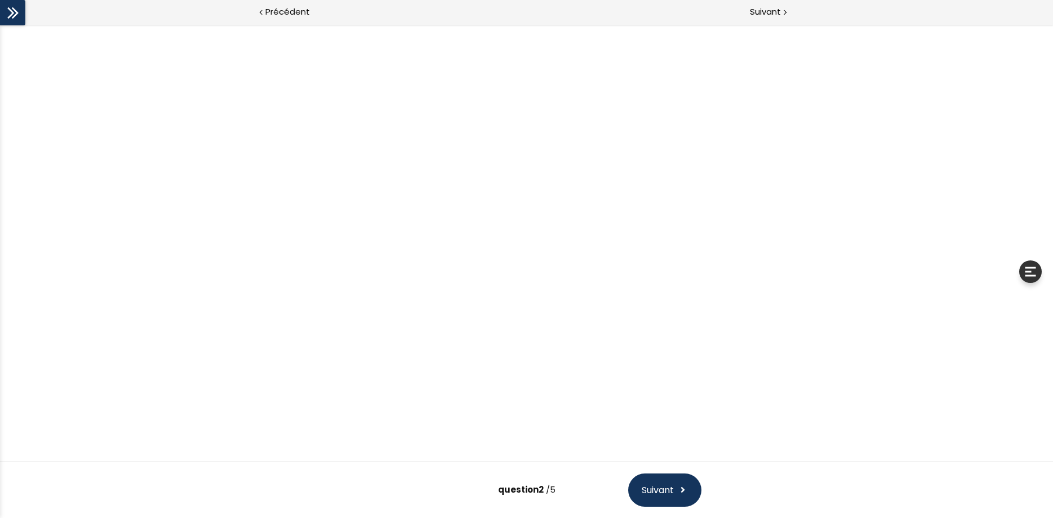
scroll to position [26, 0]
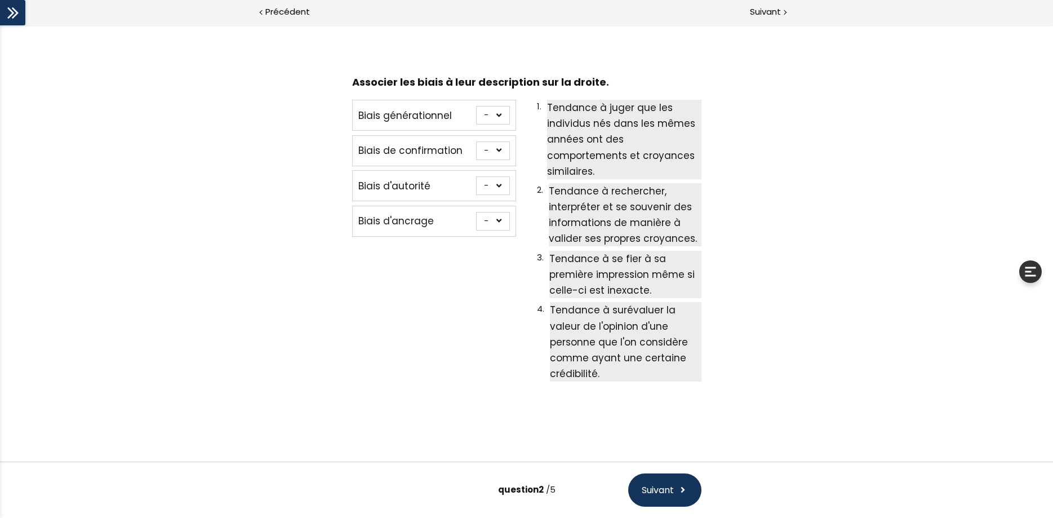
select select "667aa747783c5"
click option "1" at bounding box center [0, 25] width 0 height 0
click at [606, 199] on p "Tendance à rechercher, interpréter et se souvenir des informations de manière à…" at bounding box center [625, 214] width 152 height 63
click at [476, 141] on select "- 1 2 3 4" at bounding box center [493, 150] width 34 height 19
select select "667aa747783c5"
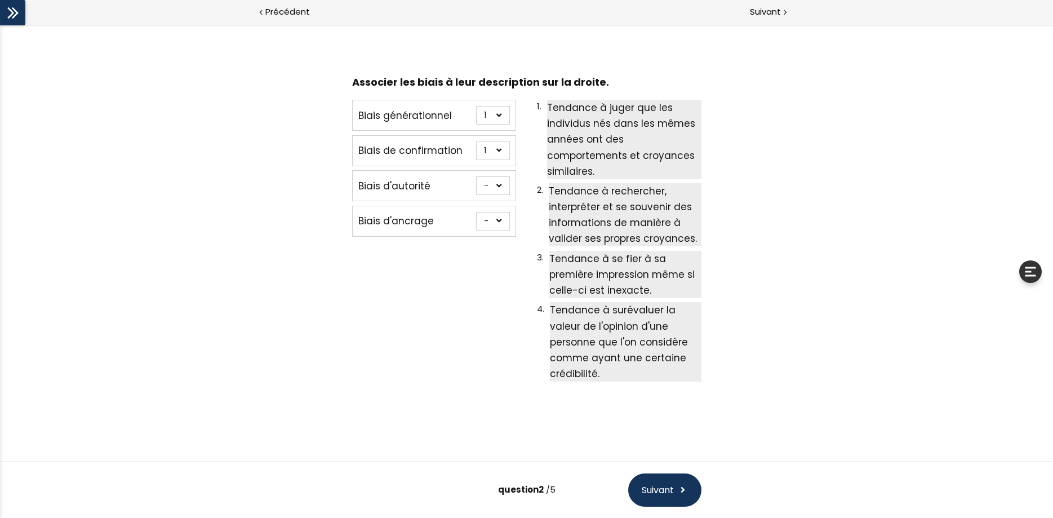
click option "1" at bounding box center [0, 25] width 0 height 0
click at [579, 189] on span "Tendance à rechercher, interpréter et se souvenir des informations de manière à…" at bounding box center [623, 214] width 148 height 61
click at [476, 212] on select "- 1 2 3 4" at bounding box center [493, 221] width 34 height 19
select select "667aa74778345"
click option "3" at bounding box center [0, 25] width 0 height 0
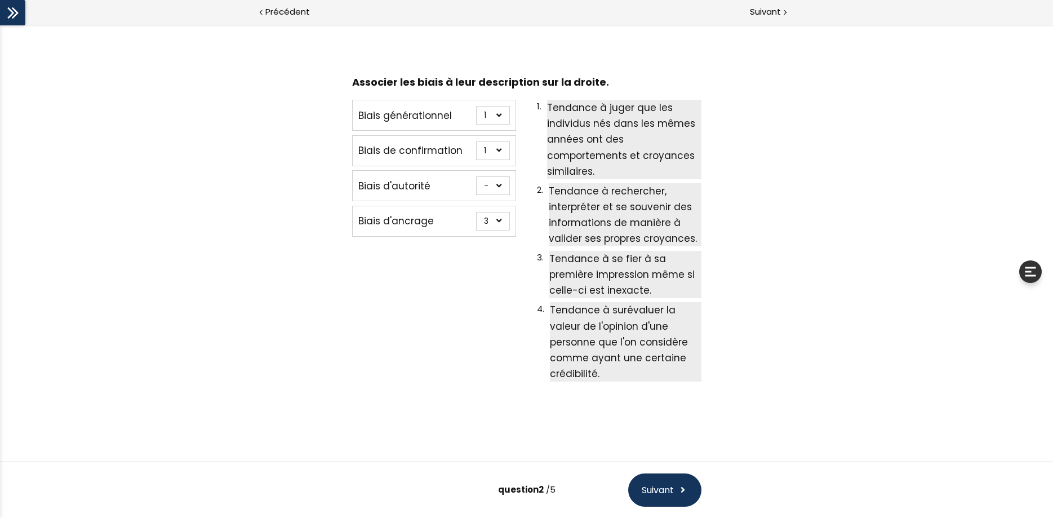
click at [476, 176] on select "- 1 2 3 4" at bounding box center [493, 185] width 34 height 19
select select "667aa74778402"
click option "4" at bounding box center [0, 25] width 0 height 0
click at [670, 481] on button "Suivant" at bounding box center [664, 489] width 73 height 33
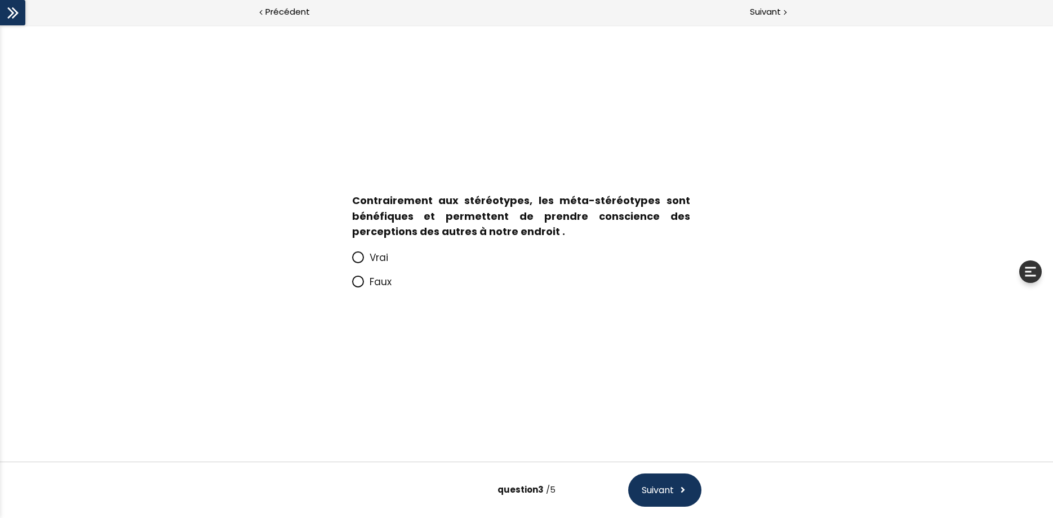
scroll to position [0, 0]
click at [366, 281] on span at bounding box center [360, 282] width 17 height 14
click at [352, 285] on input "Faux" at bounding box center [352, 285] width 0 height 0
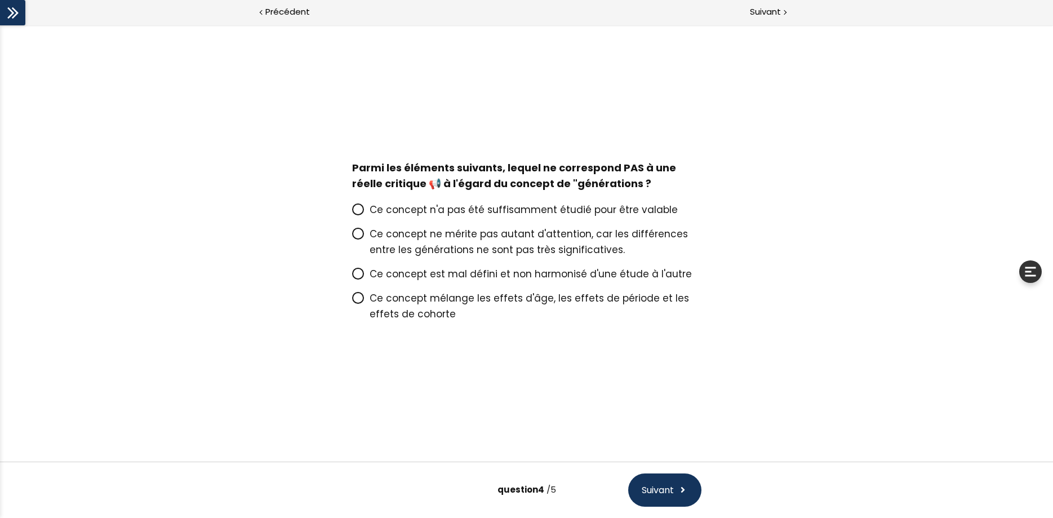
click at [406, 212] on span "Ce concept n'a pas été suffisamment étudié pour être valable" at bounding box center [524, 210] width 308 height 14
click at [352, 213] on input "Ce concept n'a pas été suffisamment étudié pour être valable" at bounding box center [352, 213] width 0 height 0
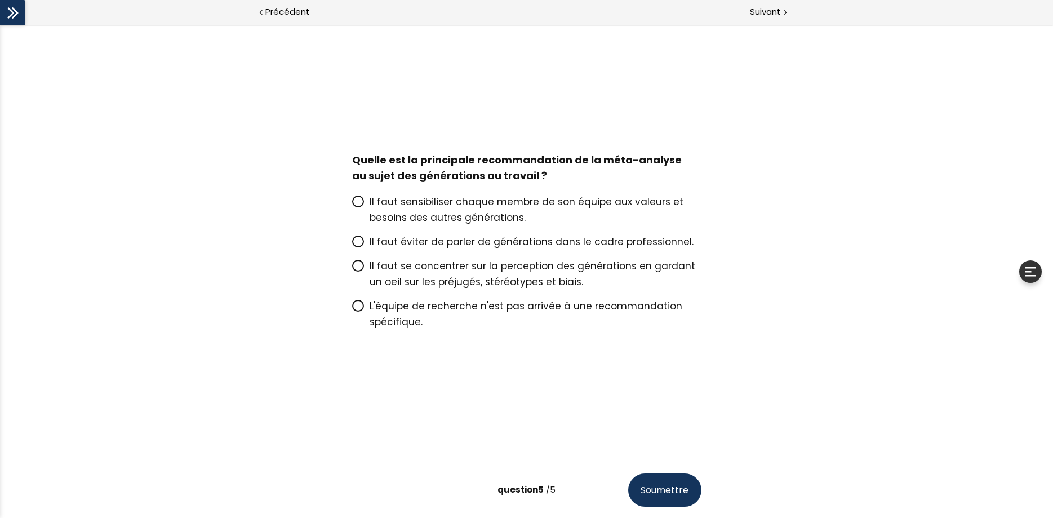
click at [443, 207] on span "Il faut sensibiliser chaque membre de son équipe aux valeurs et besoins des aut…" at bounding box center [527, 209] width 314 height 29
click at [352, 205] on input "Il faut sensibiliser chaque membre de son équipe aux valeurs et besoins des aut…" at bounding box center [352, 205] width 0 height 0
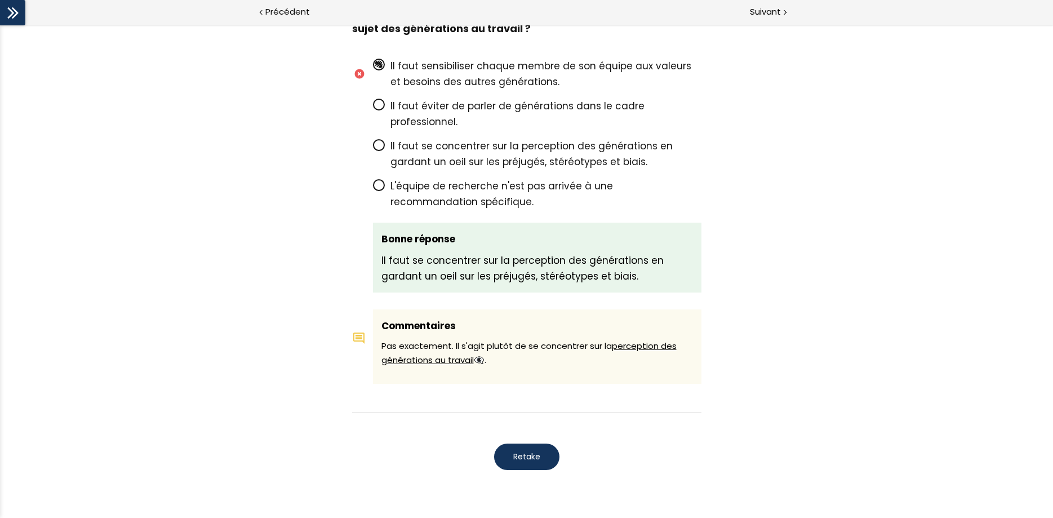
scroll to position [1933, 0]
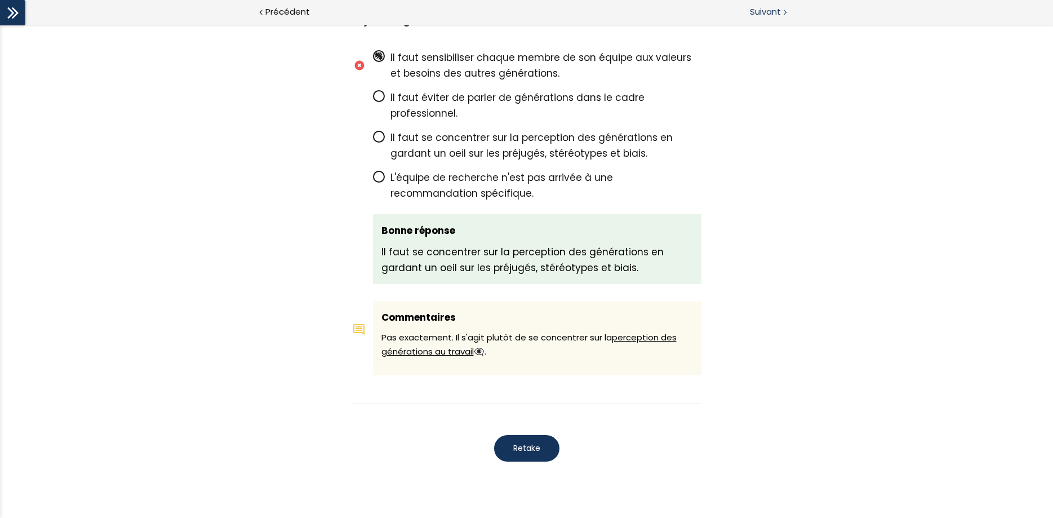
click at [768, 14] on span "Suivant" at bounding box center [765, 12] width 31 height 14
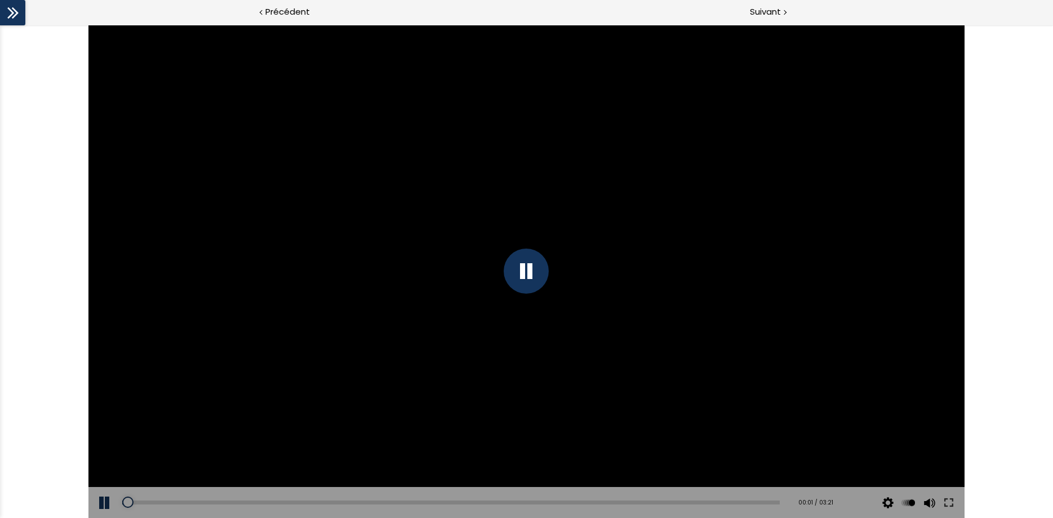
click at [66, 278] on div "Click for sound @keyframes VOLUME_SMALL_WAVE_FLASH { 0% { opacity: 0; } 33% { o…" at bounding box center [526, 271] width 1053 height 493
click at [528, 271] on div at bounding box center [526, 270] width 45 height 45
click at [20, 12] on icon at bounding box center [13, 13] width 17 height 17
